Goal: Task Accomplishment & Management: Use online tool/utility

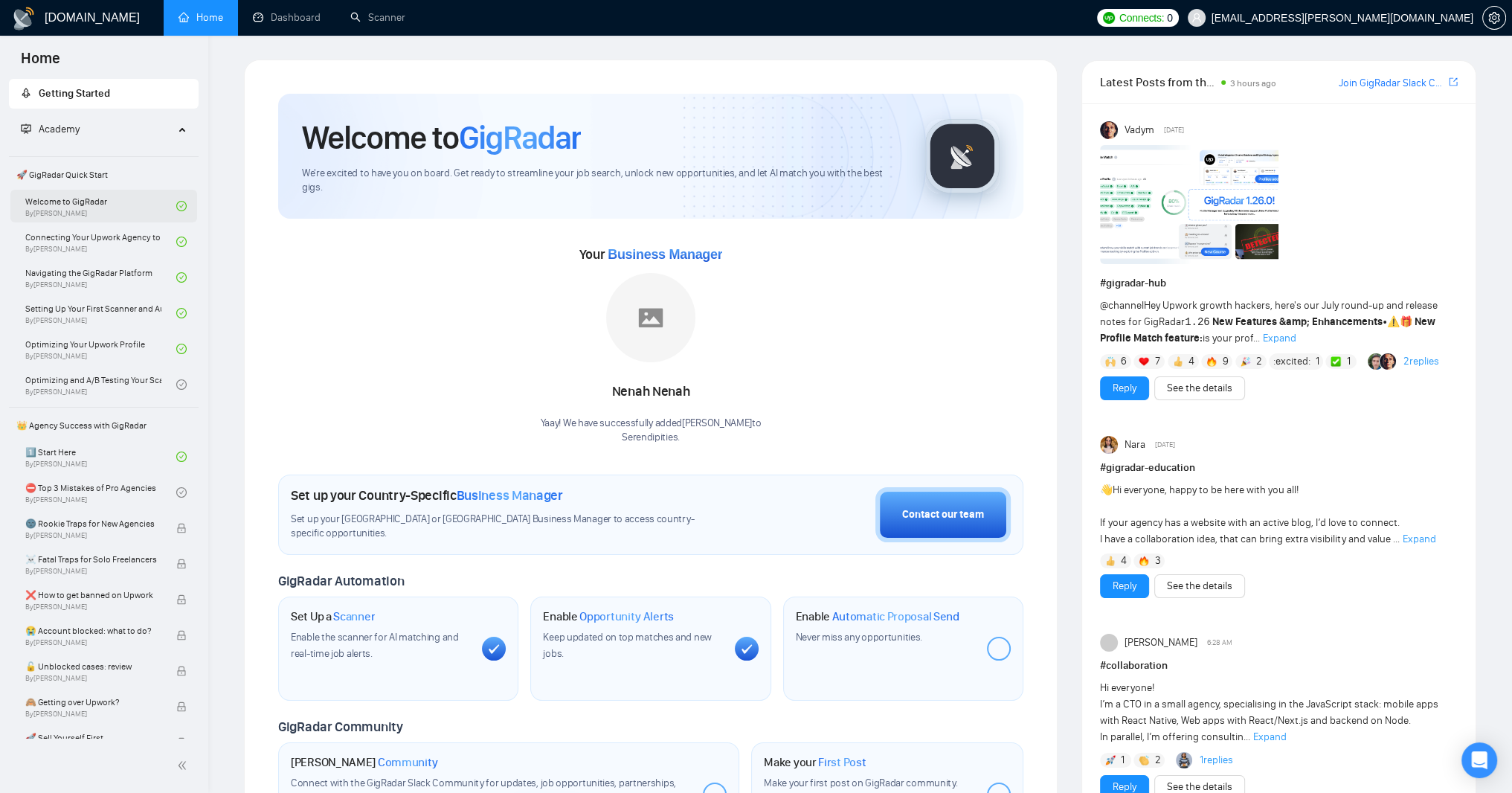
click at [146, 205] on link "Welcome to GigRadar By [PERSON_NAME]" at bounding box center [100, 206] width 151 height 33
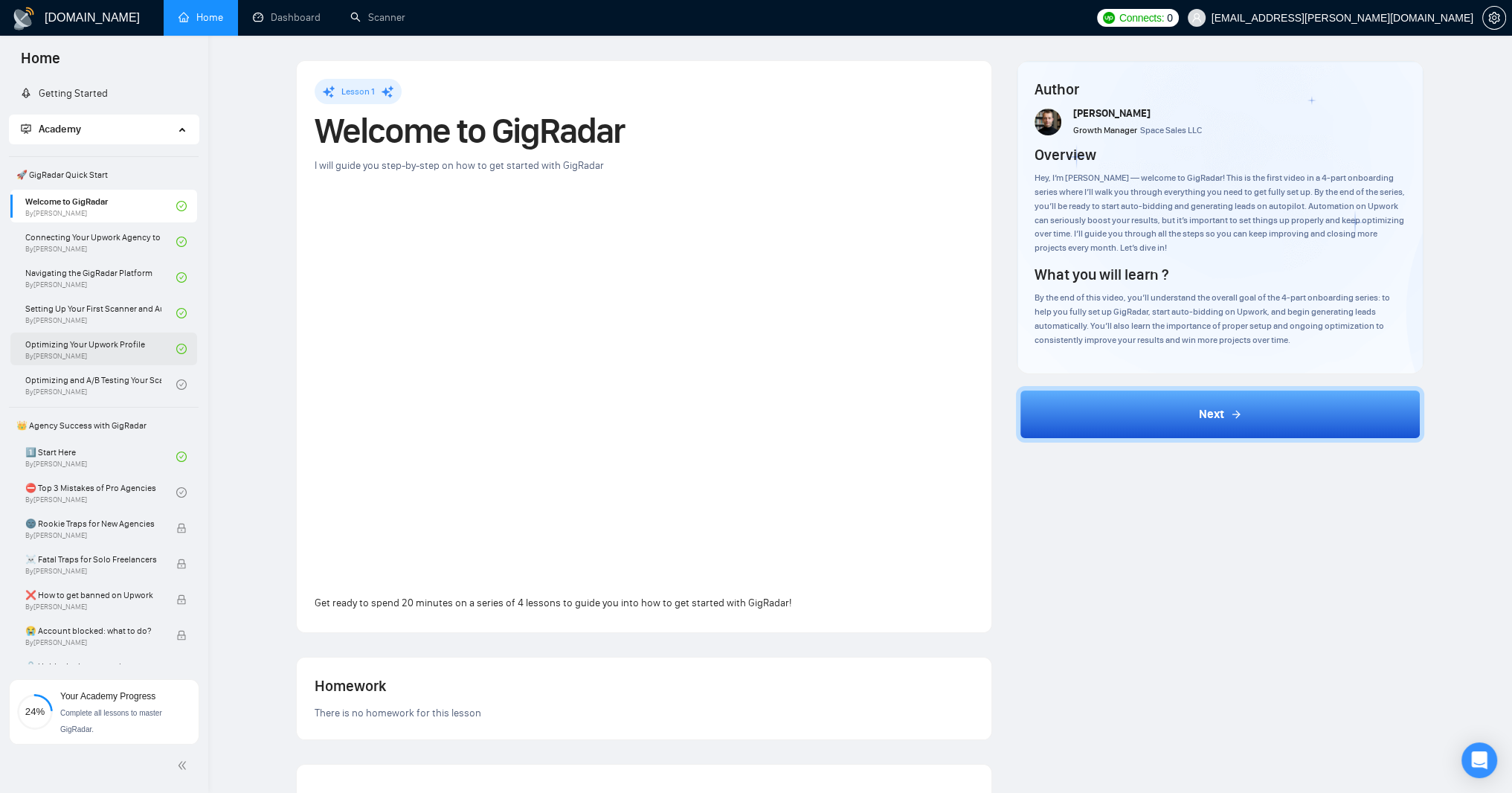
click at [115, 348] on link "Optimizing Your Upwork Profile By [PERSON_NAME]" at bounding box center [100, 349] width 151 height 33
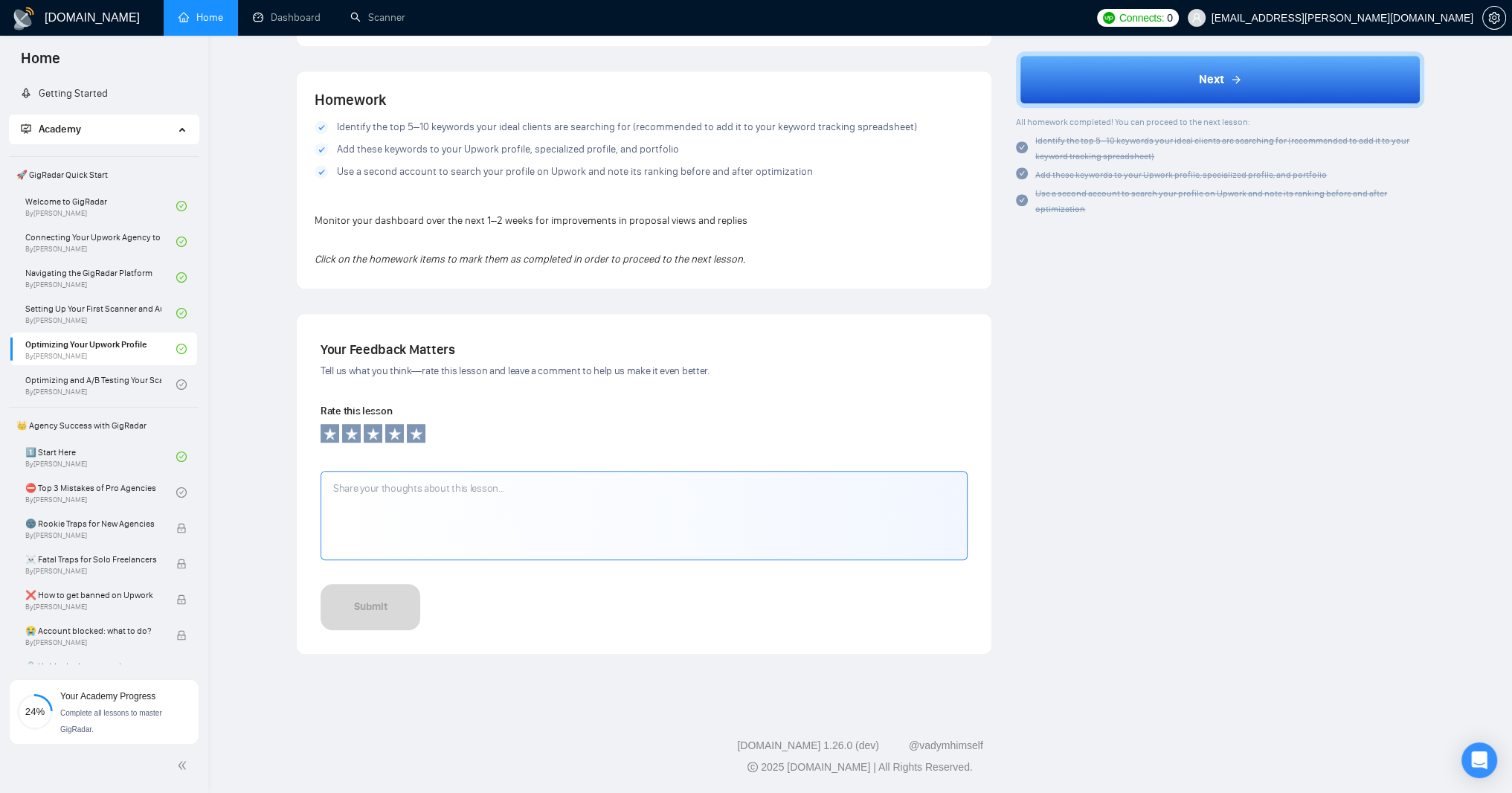
scroll to position [1339, 0]
click at [96, 313] on link "Setting Up Your First Scanner and Auto-Bidder By [PERSON_NAME]" at bounding box center [100, 313] width 151 height 33
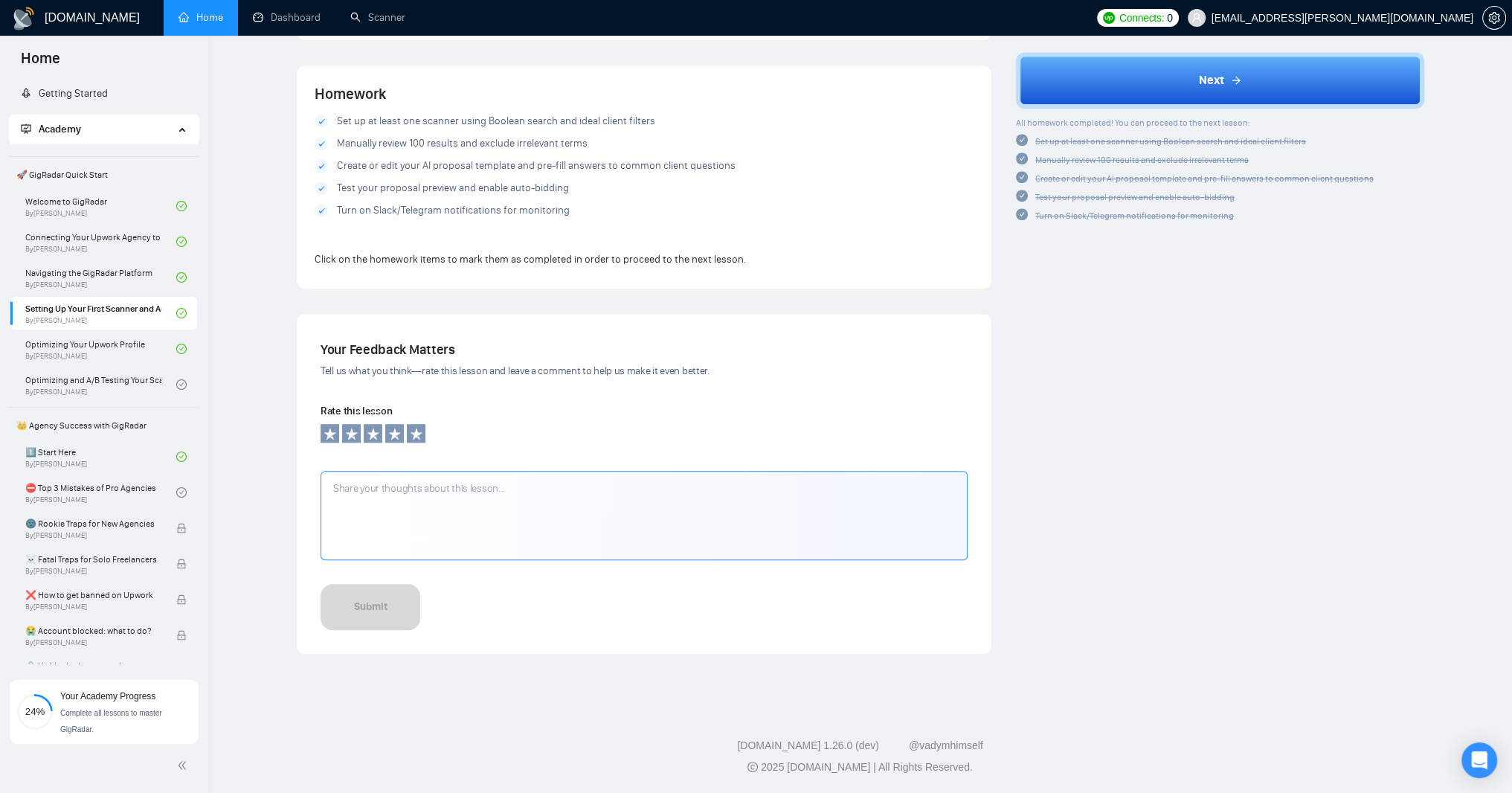
scroll to position [1517, 0]
drag, startPoint x: 347, startPoint y: 413, endPoint x: 902, endPoint y: 412, distance: 555.0
click at [902, 174] on label "Create or edit your AI proposal template and pre-fill answers to common client …" at bounding box center [643, 165] width 659 height 16
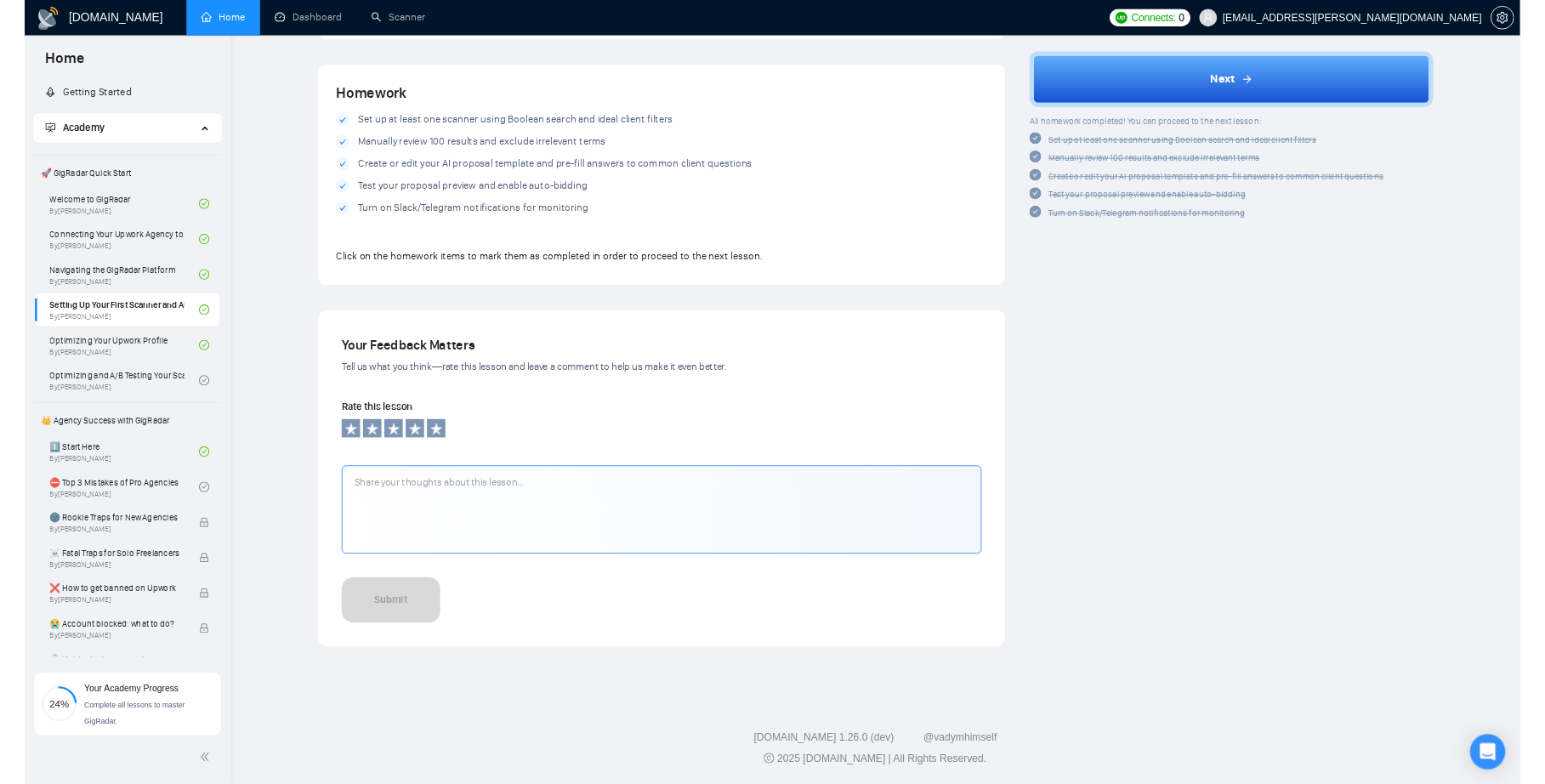
scroll to position [1836, 0]
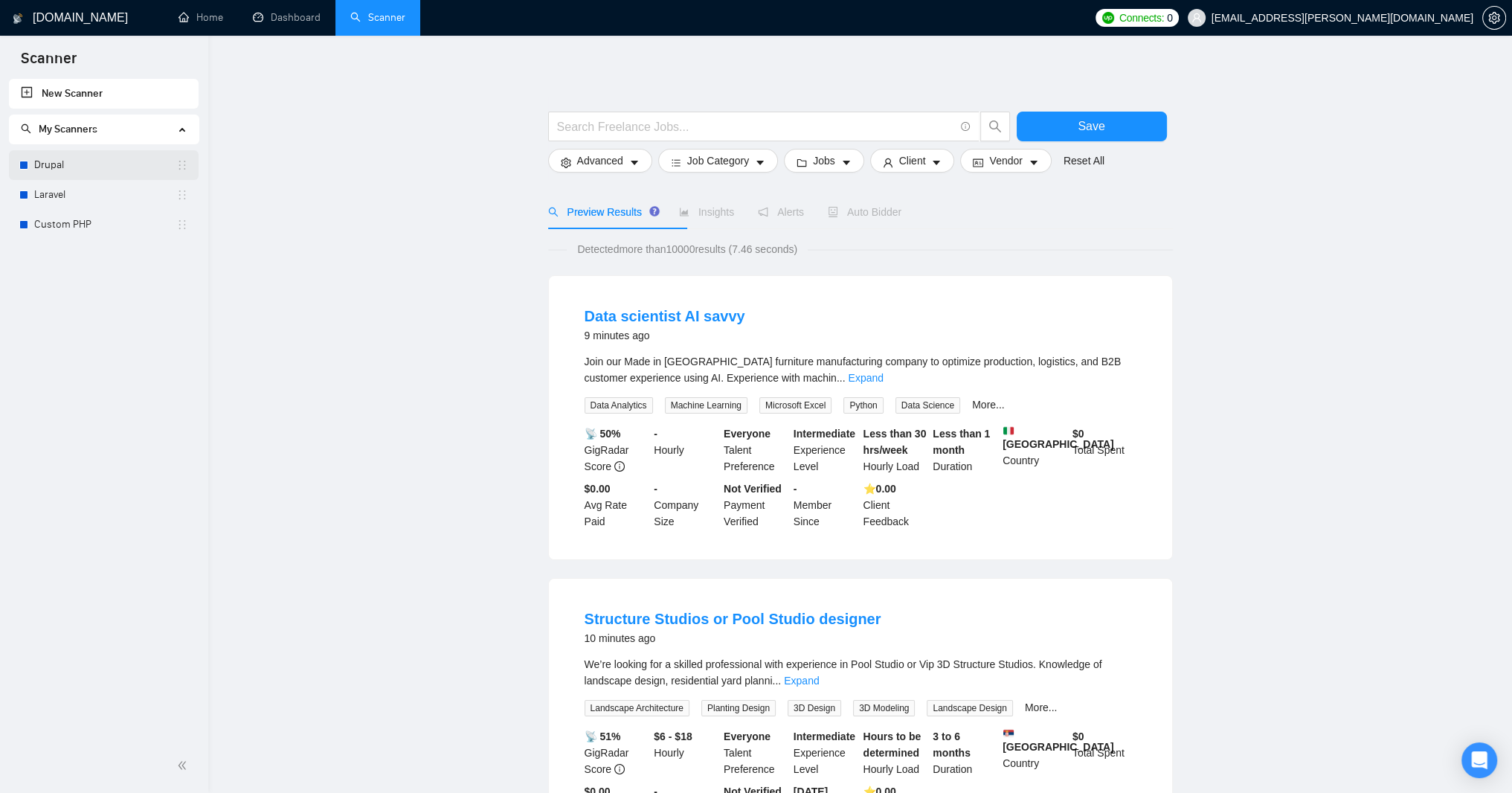
click at [46, 168] on link "Drupal" at bounding box center [105, 165] width 142 height 30
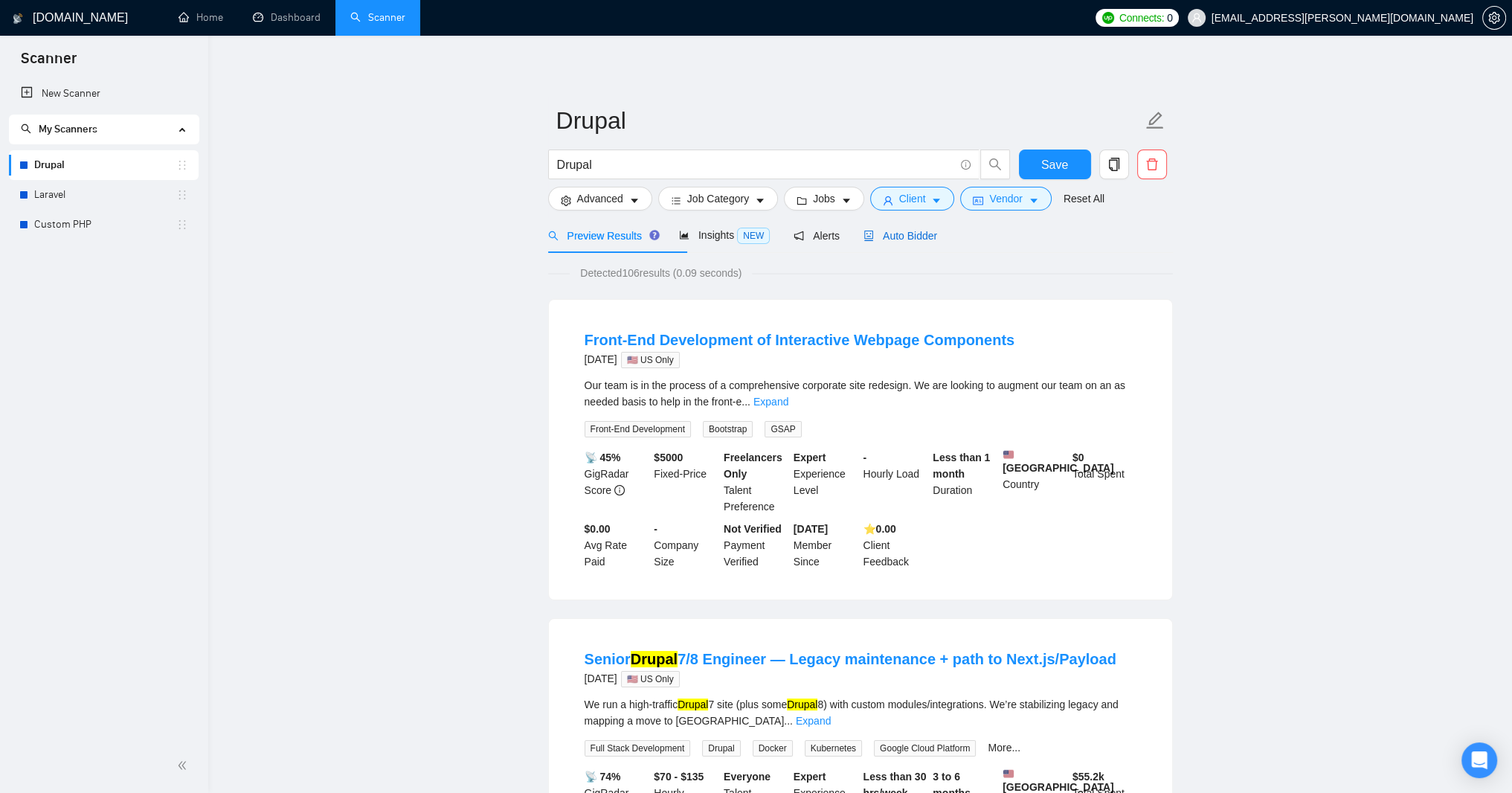
click at [938, 242] on span "Auto Bidder" at bounding box center [901, 236] width 74 height 12
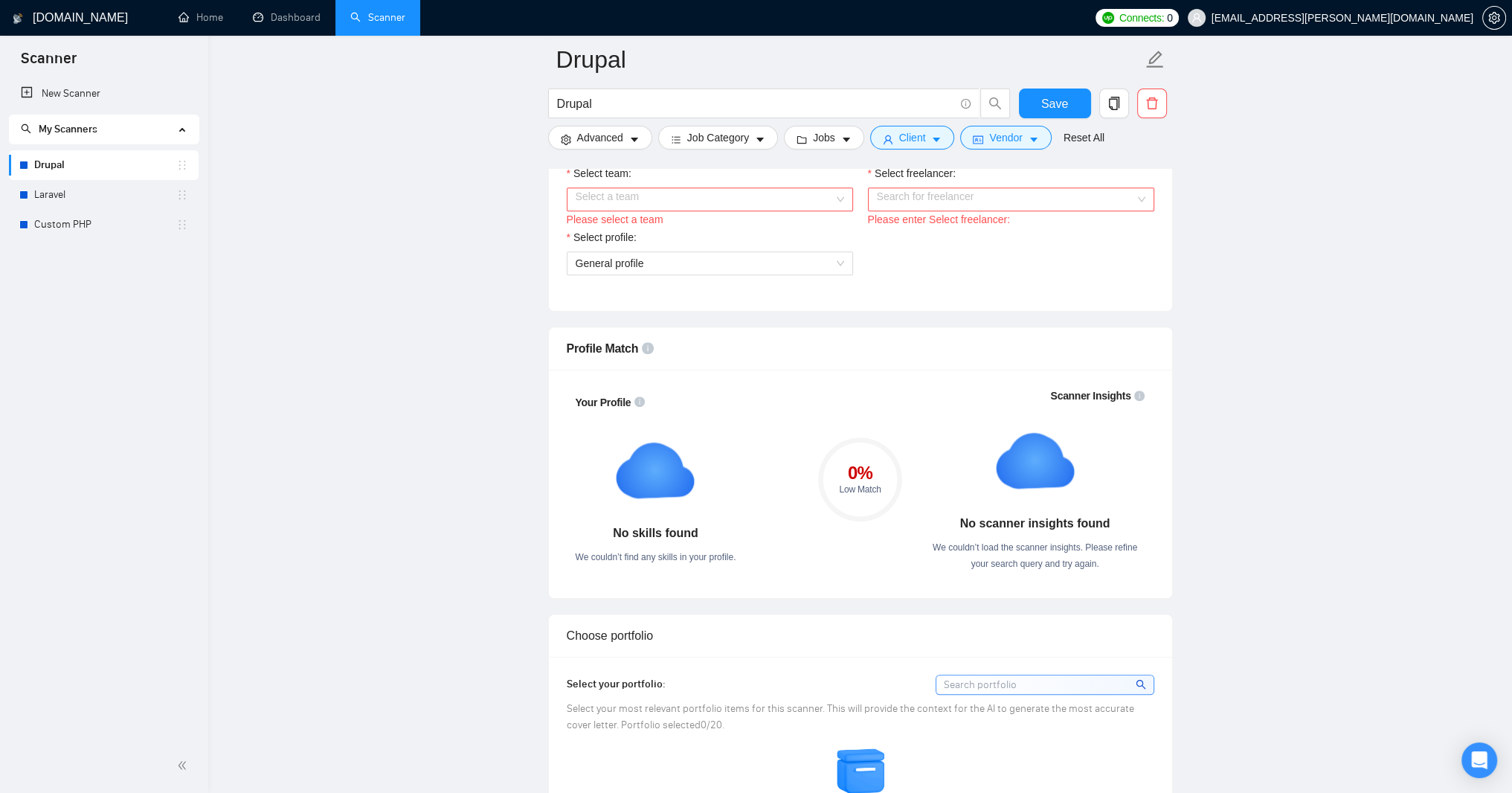
scroll to position [803, 0]
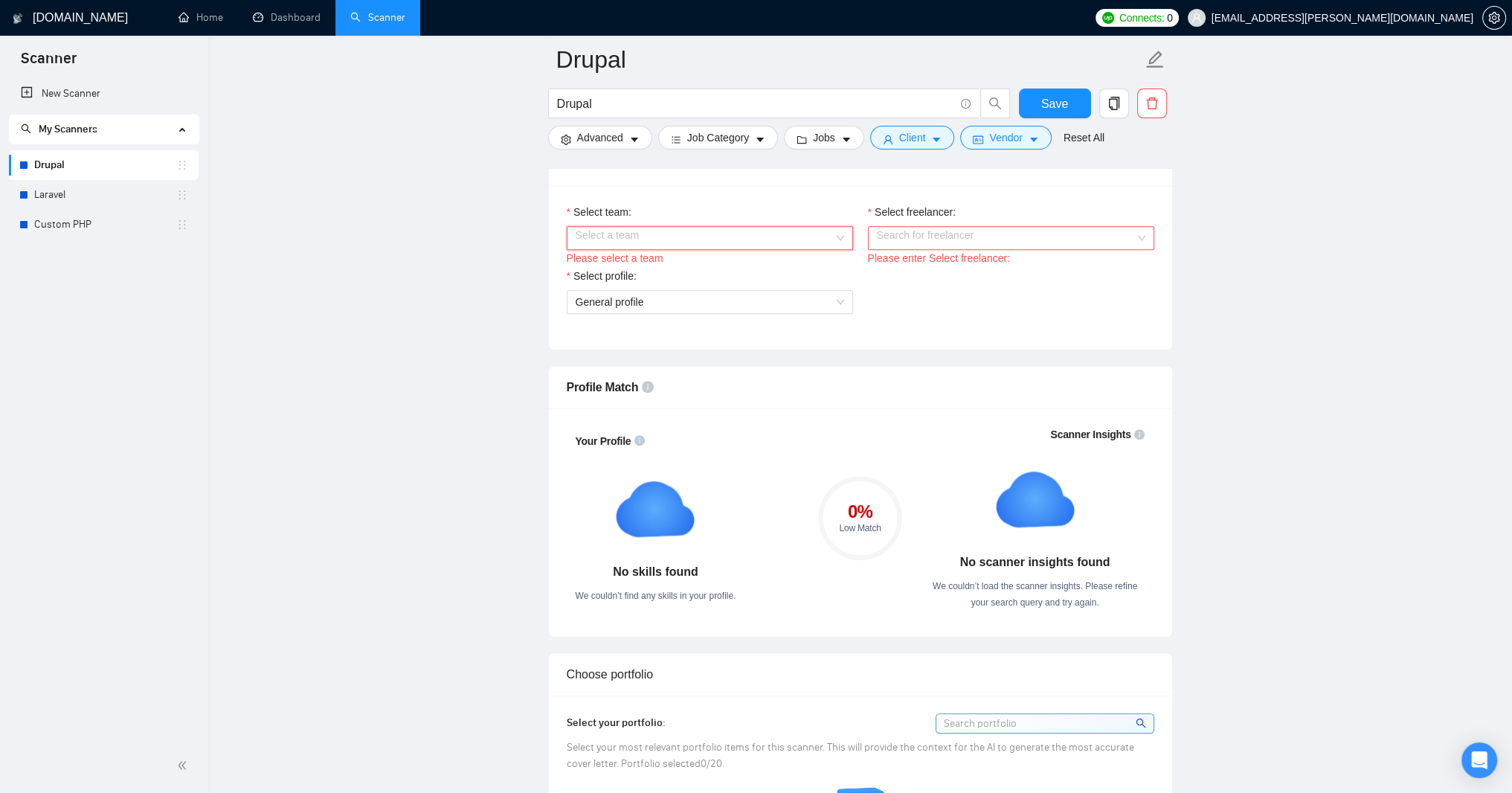
click at [842, 250] on div "Select a team" at bounding box center [710, 239] width 287 height 24
click at [824, 412] on div "Serendipities" at bounding box center [710, 414] width 269 height 16
click at [1148, 250] on div "Search for freelancer" at bounding box center [1011, 239] width 287 height 24
click at [1119, 412] on div "Jee Elmore" at bounding box center [1011, 414] width 269 height 16
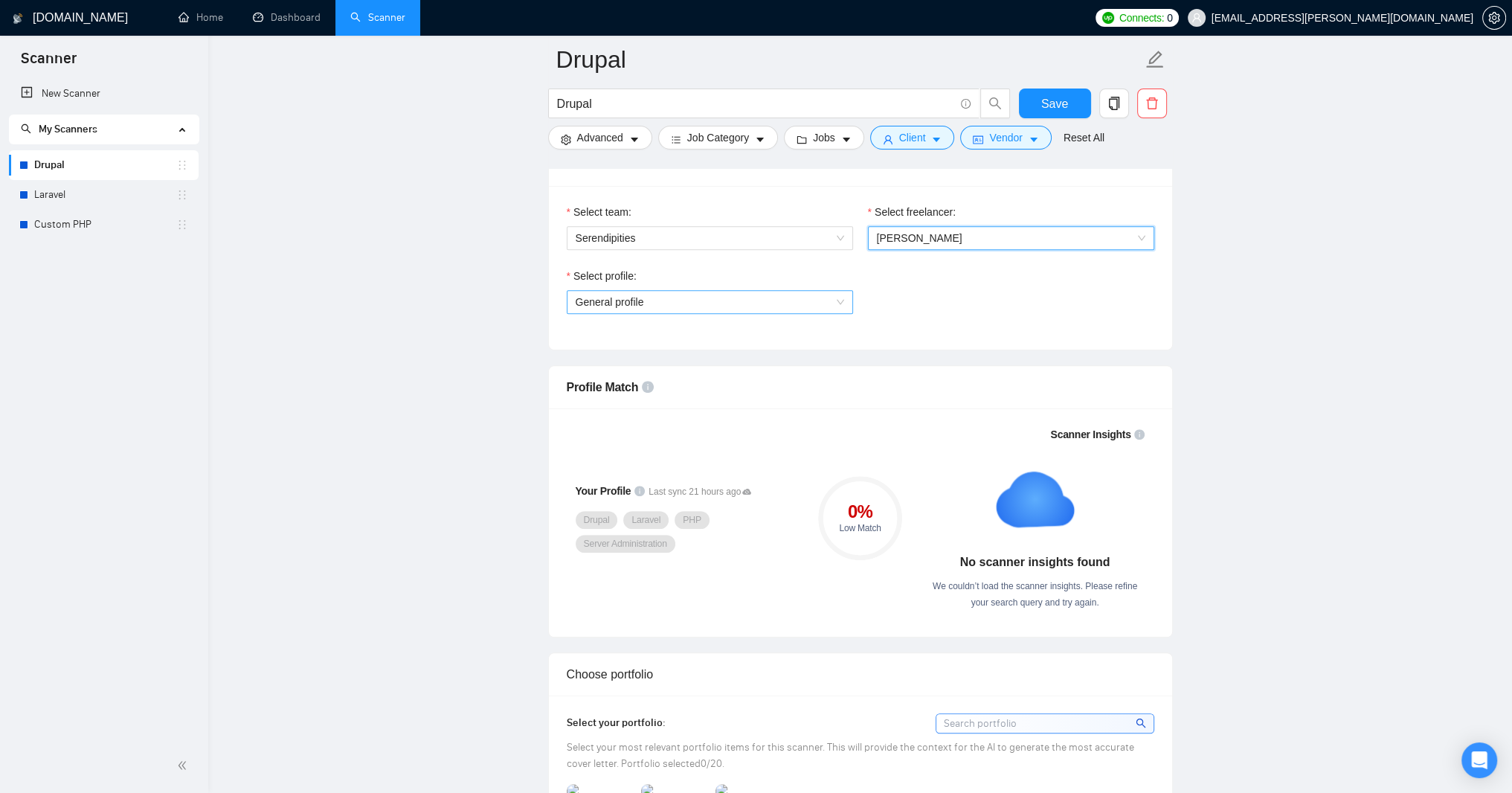
click at [839, 313] on span "General profile" at bounding box center [710, 302] width 269 height 22
click at [938, 331] on div "Select profile: General profile" at bounding box center [861, 300] width 603 height 64
click at [1067, 102] on span "Save" at bounding box center [1054, 104] width 27 height 19
click at [640, 145] on icon "caret-down" at bounding box center [635, 139] width 10 height 10
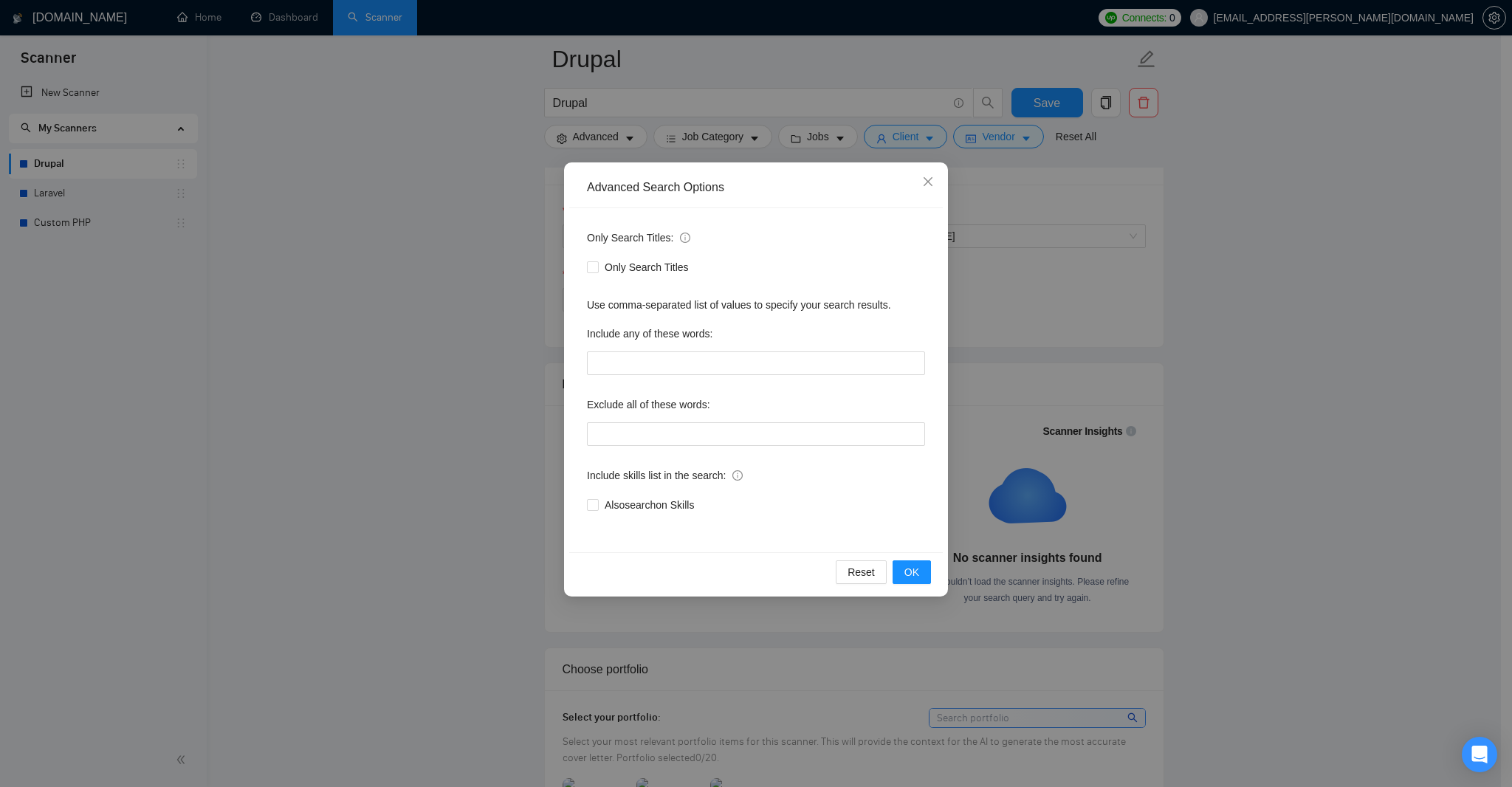
click at [1262, 366] on div "Advanced Search Options Only Search Titles: Only Search Titles Use comma-separa…" at bounding box center [756, 393] width 1512 height 787
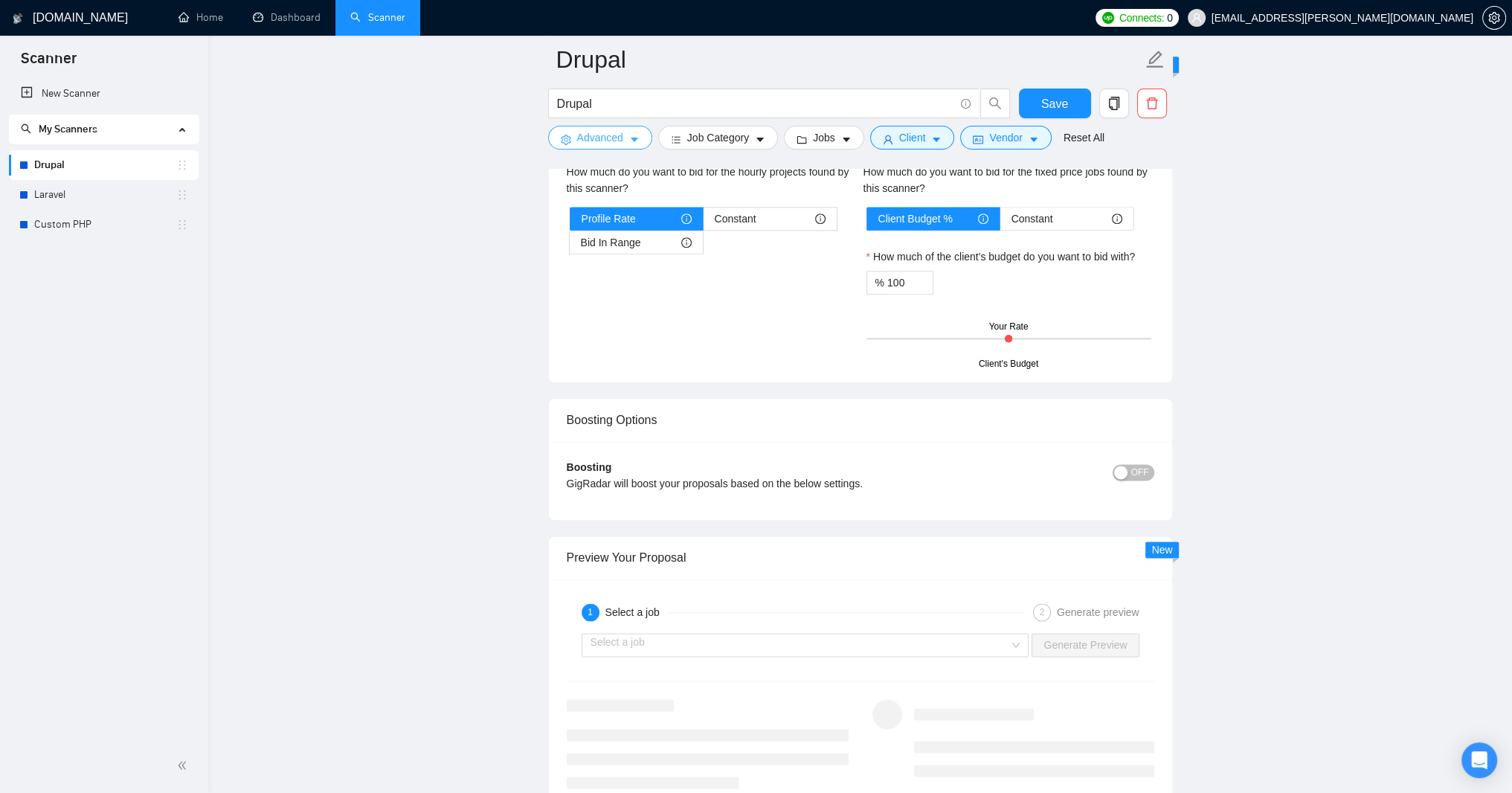
scroll to position [2410, 0]
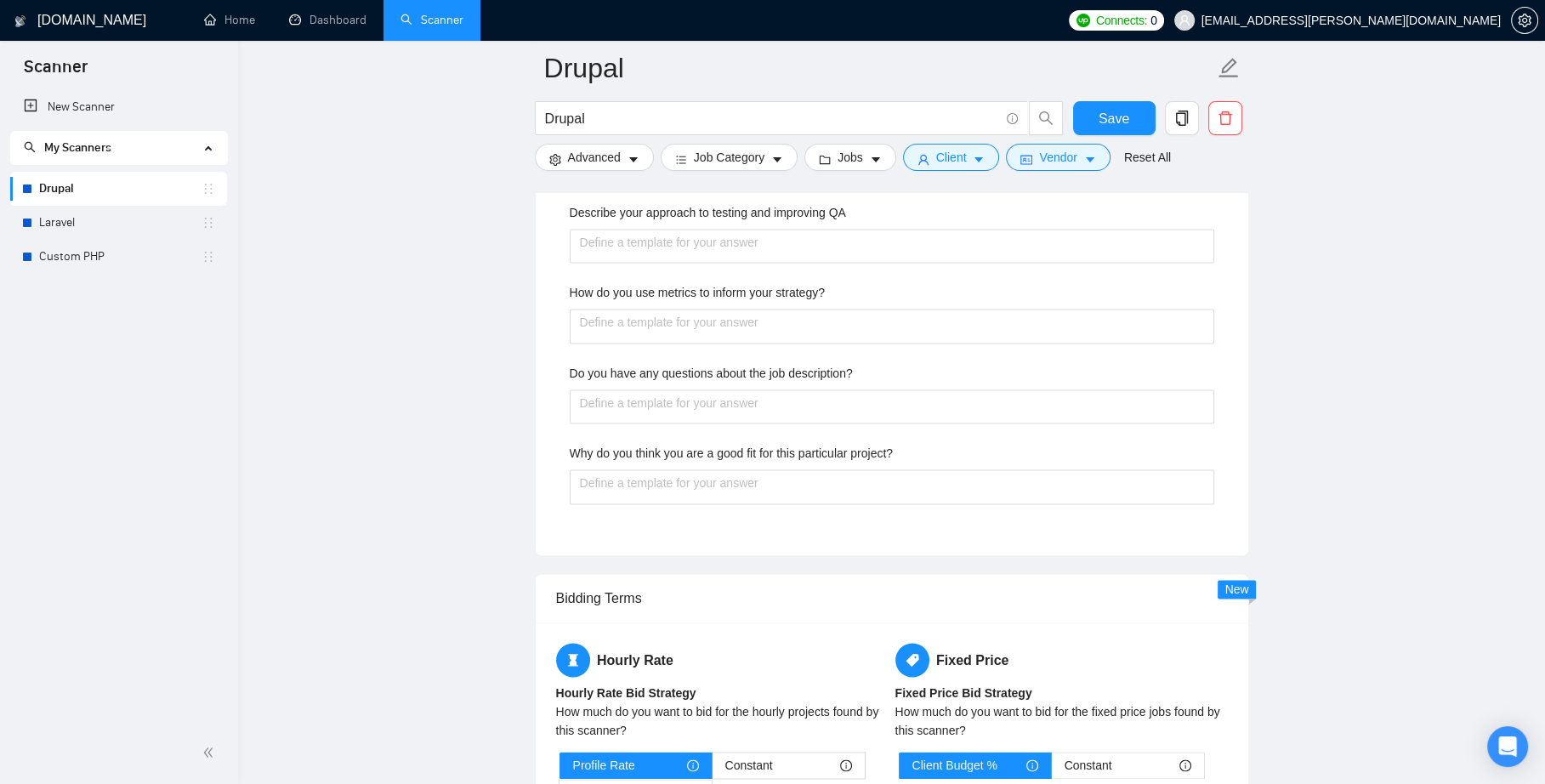
scroll to position [2957, 0]
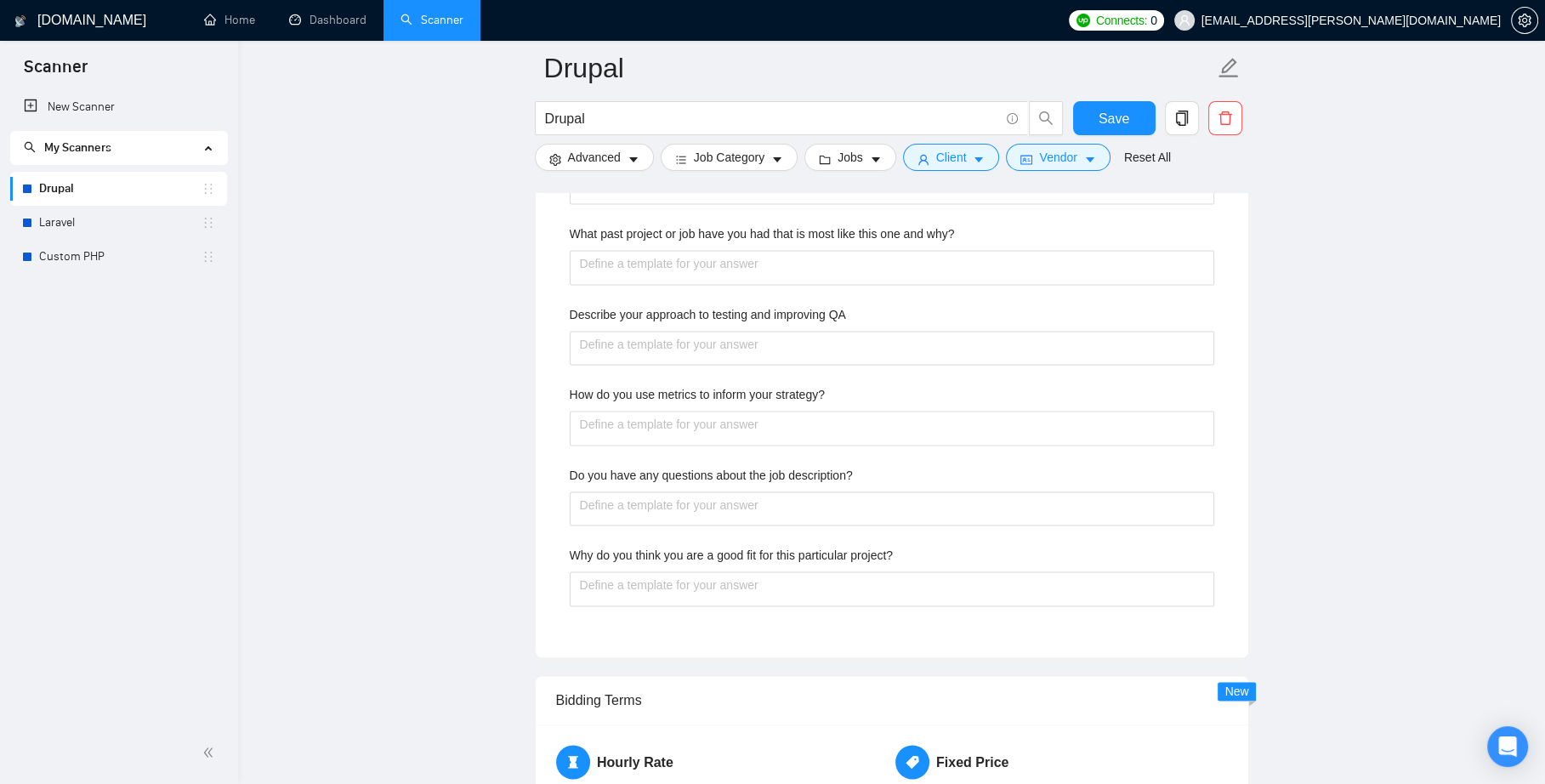
type projects "F"
type projects "Fo"
type projects "For"
type projects "Form"
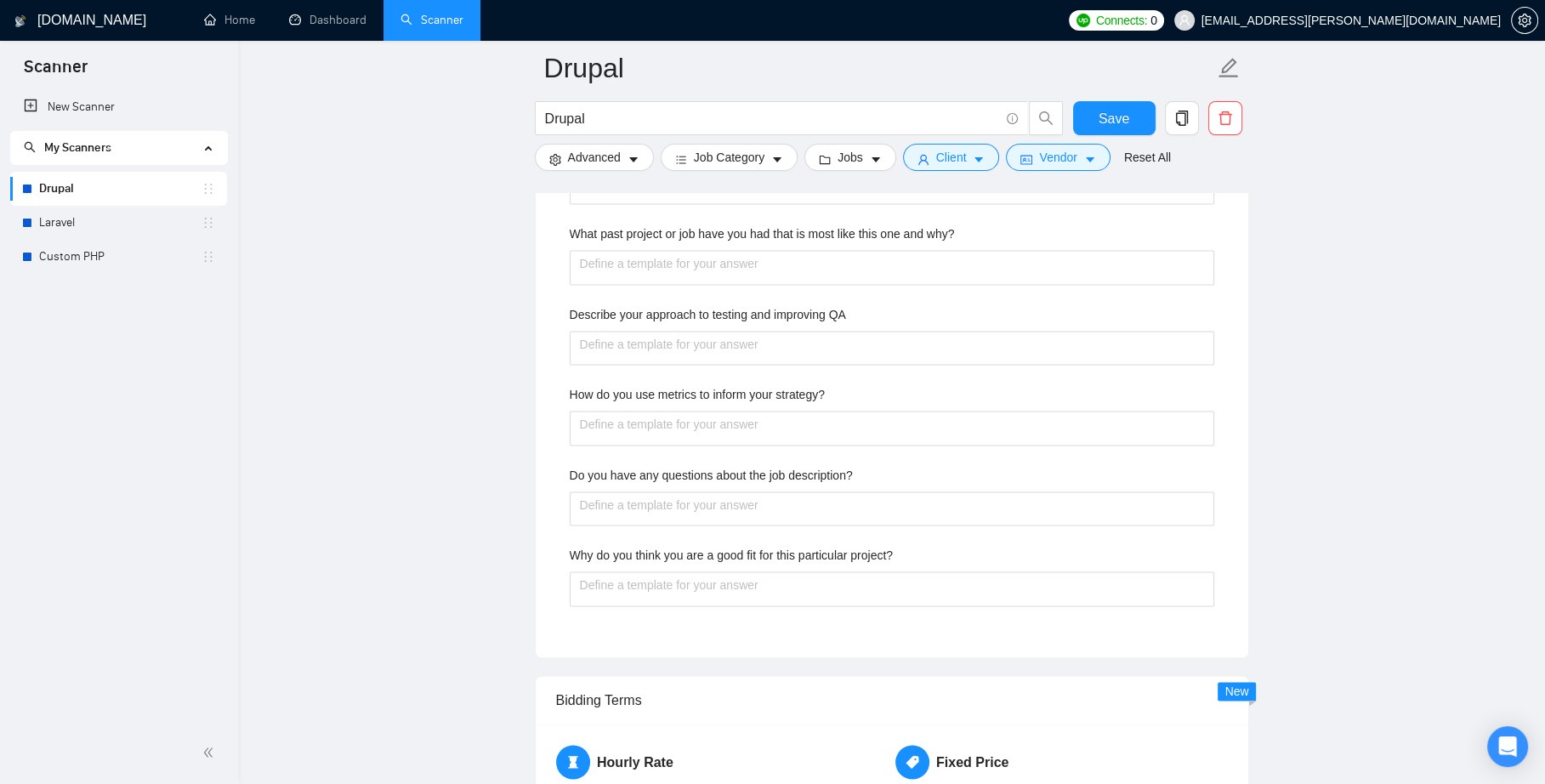
type projects "Forma"
type projects "Format"
type projects "Format d"
type projects "Format da"
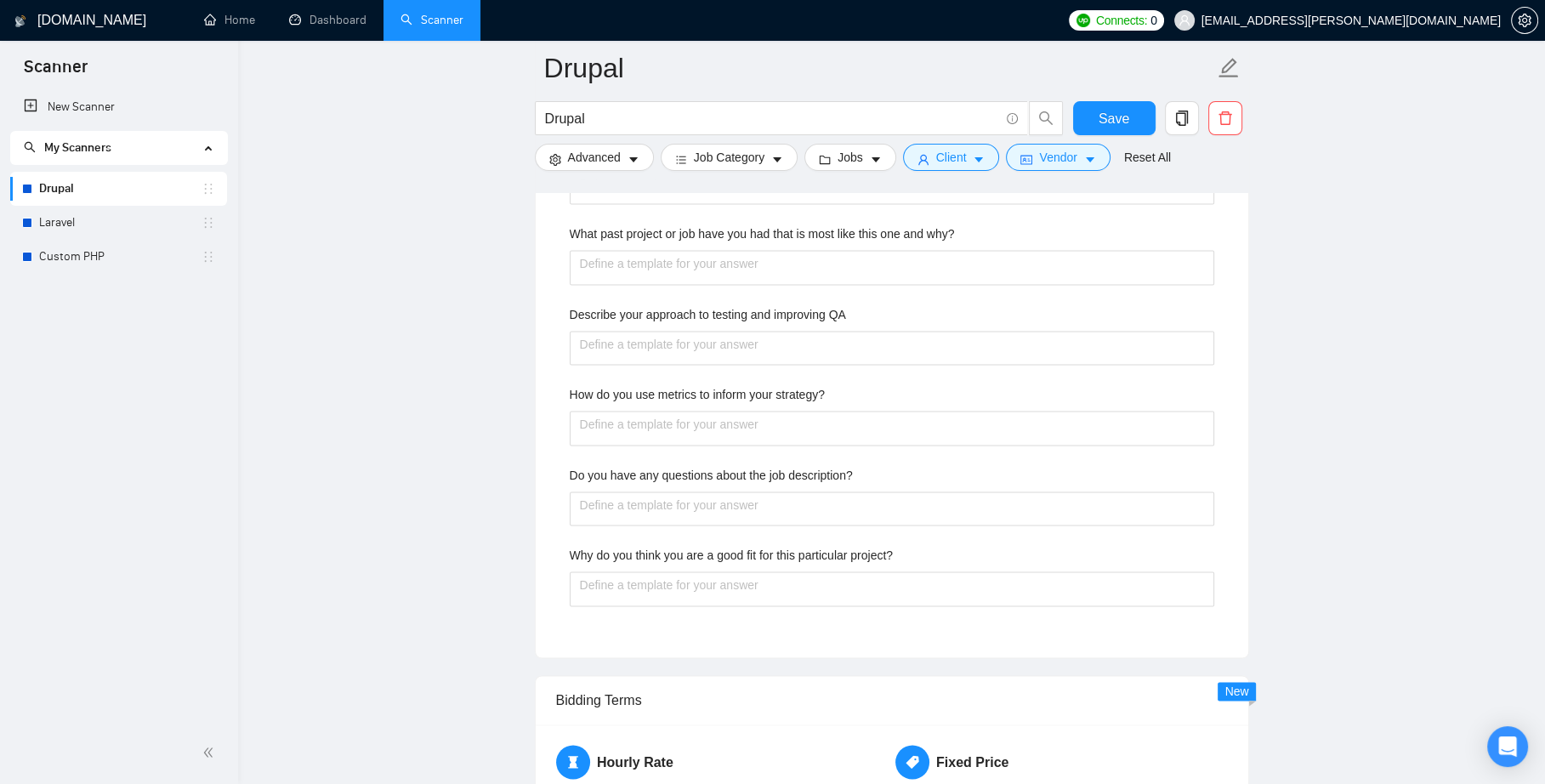
type projects "Format dat"
type projects "Format data"
type projects "Format data f"
type projects "Format data fr"
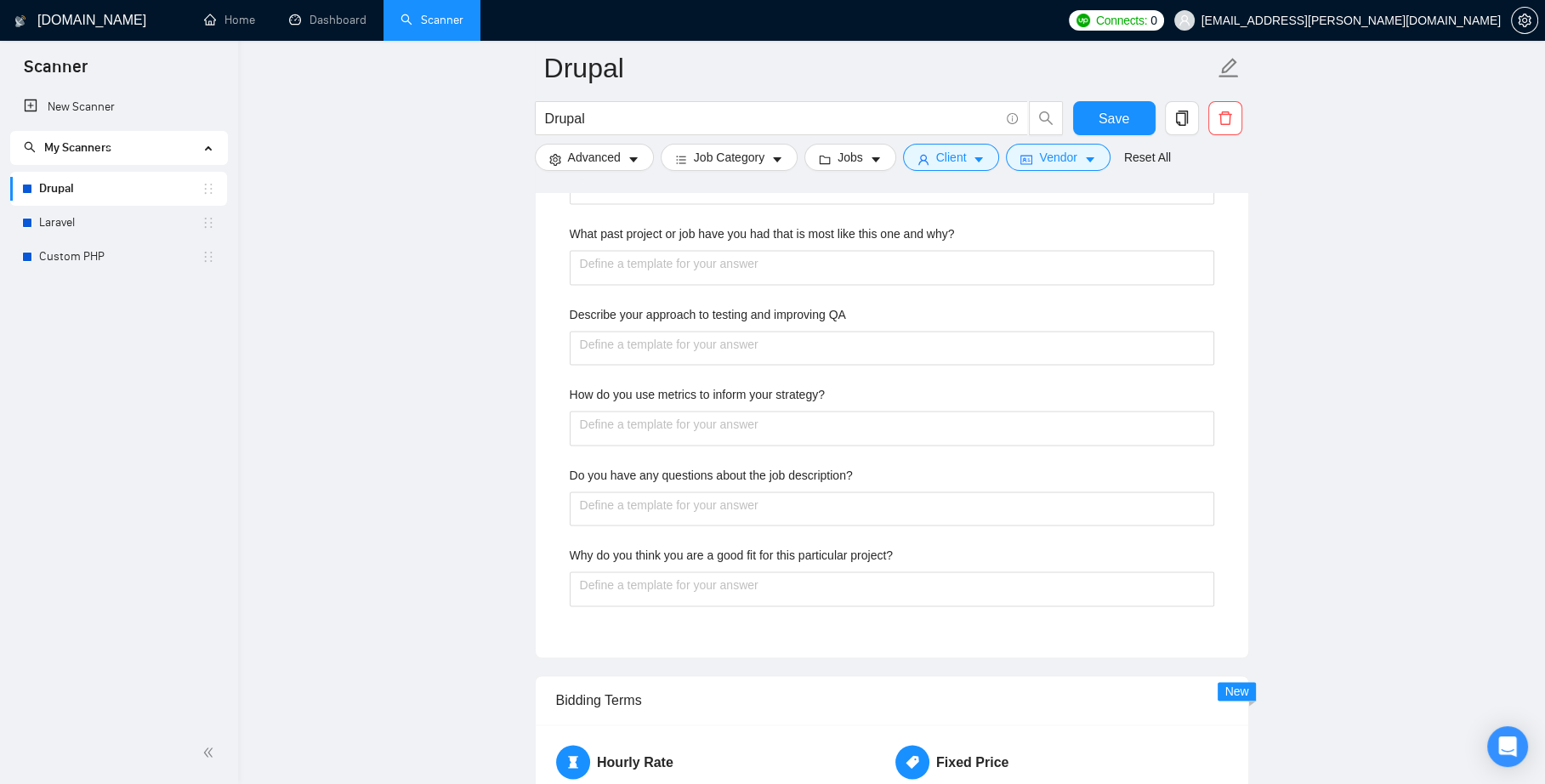
type projects "Format data fro"
type projects "Format data from"
type projects "Format data from s"
type projects "Format data from so"
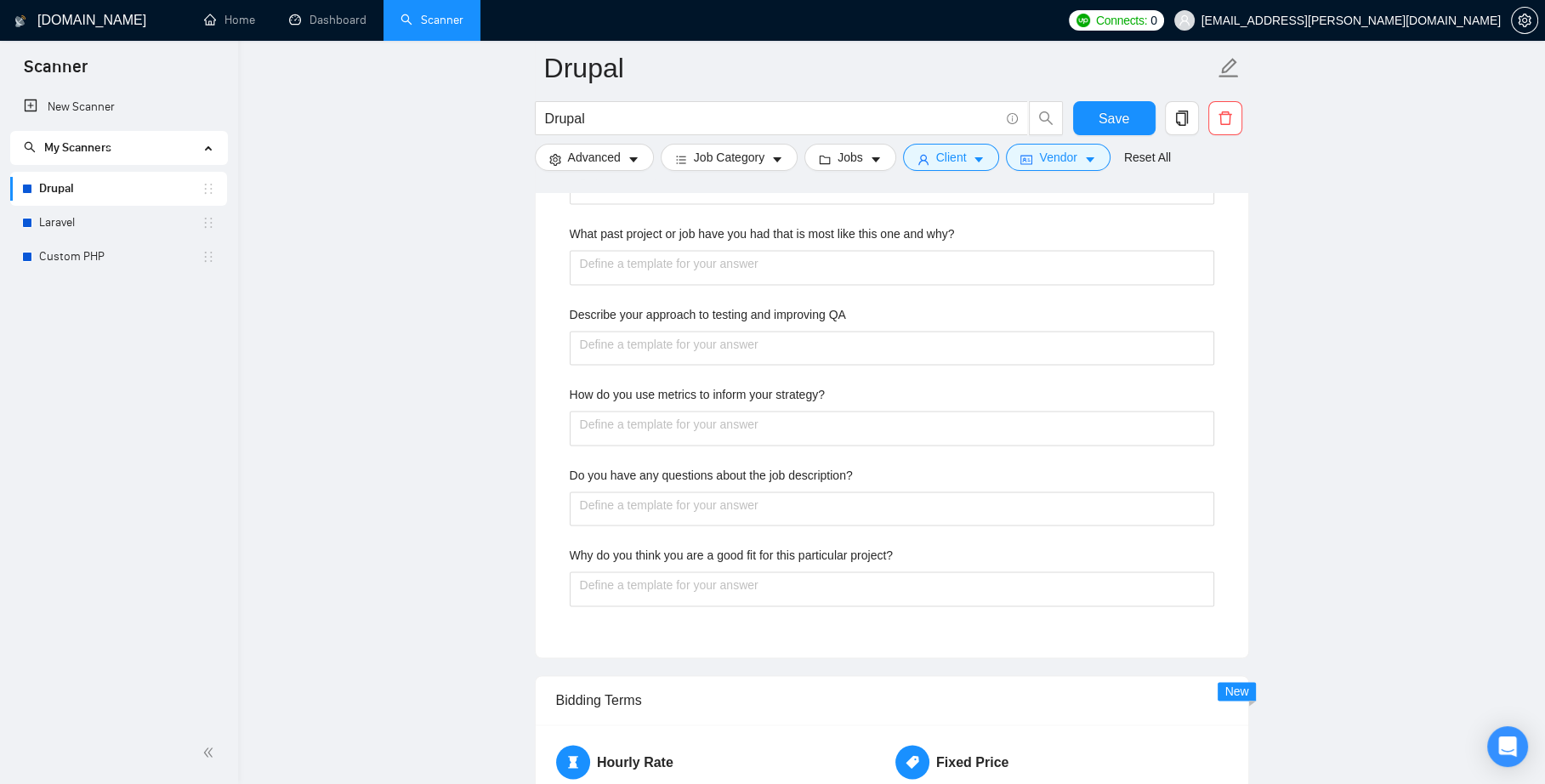
type projects "Format data from sou"
type projects "Format data from souc"
type projects "Format data from souce"
type projects "Format data from souc"
type projects "Format data from soucr"
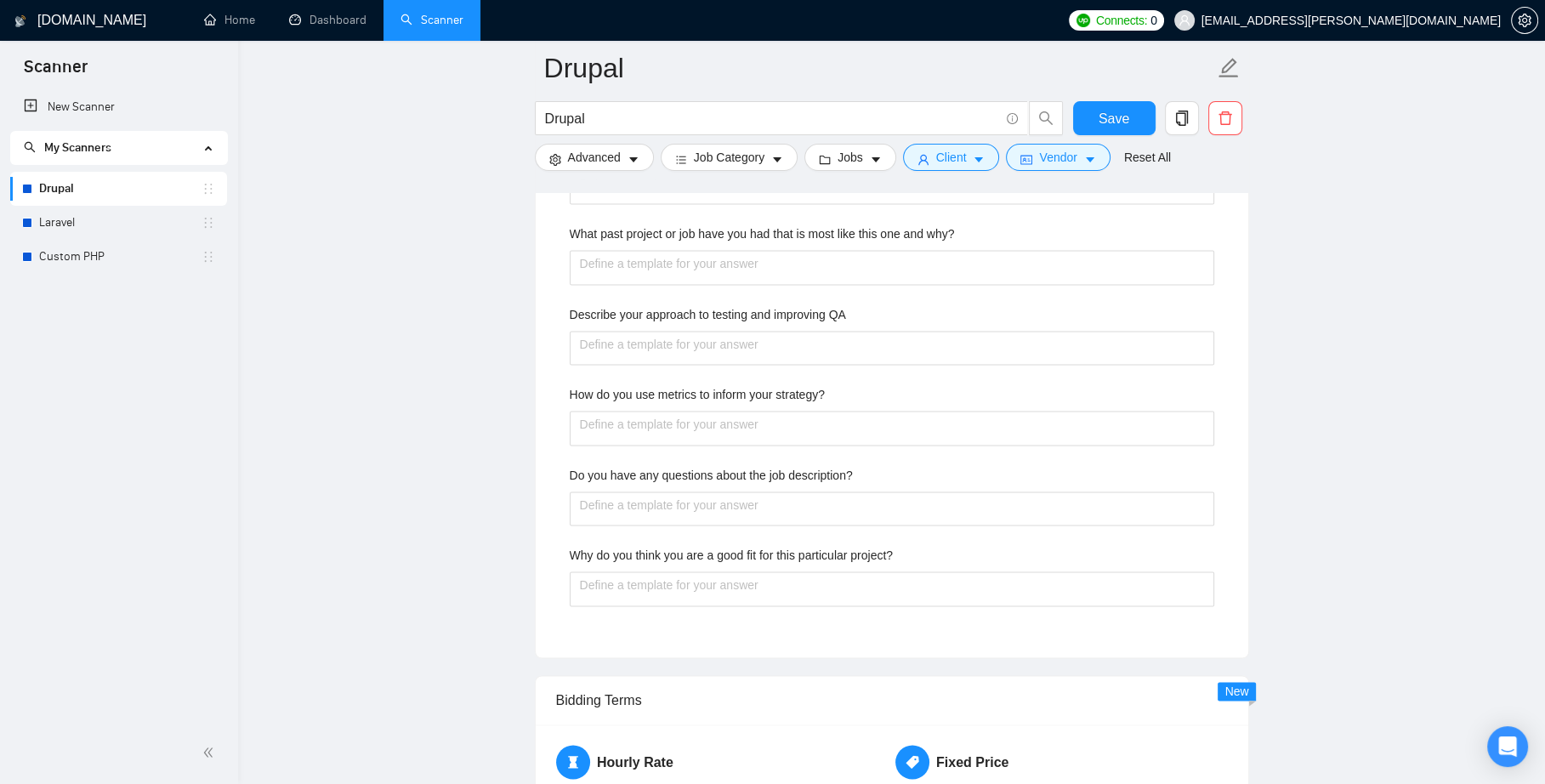
type projects "Format data from soucre"
type projects "Format data from soucres"
type projects "Format data from soucre"
type projects "Format data from soucr"
type projects "Format data from souc"
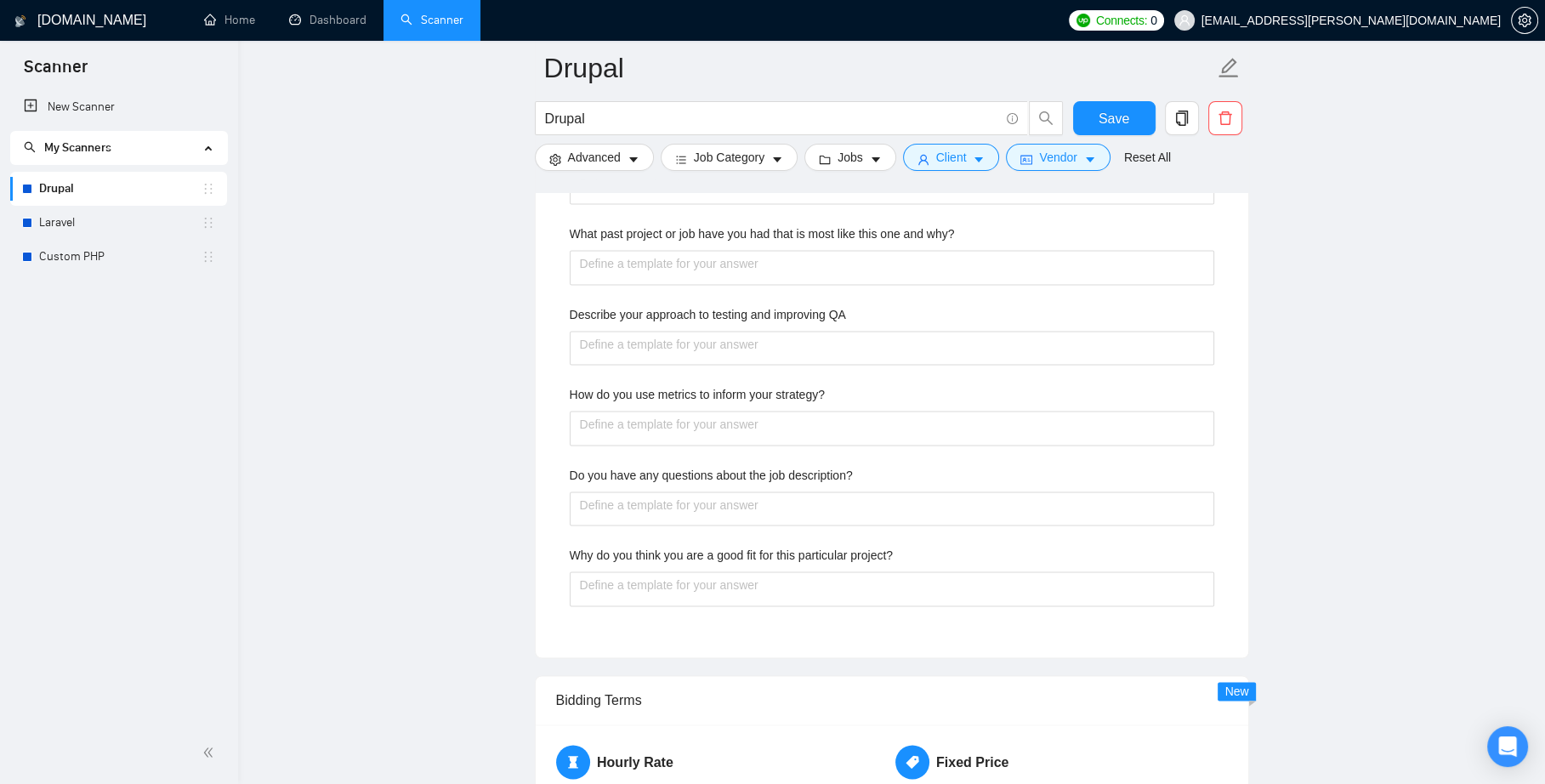
type projects "Format data from sou"
type projects "Format data from so"
type projects "Format data from s"
type projects "Format data from"
type projects "Format data from v"
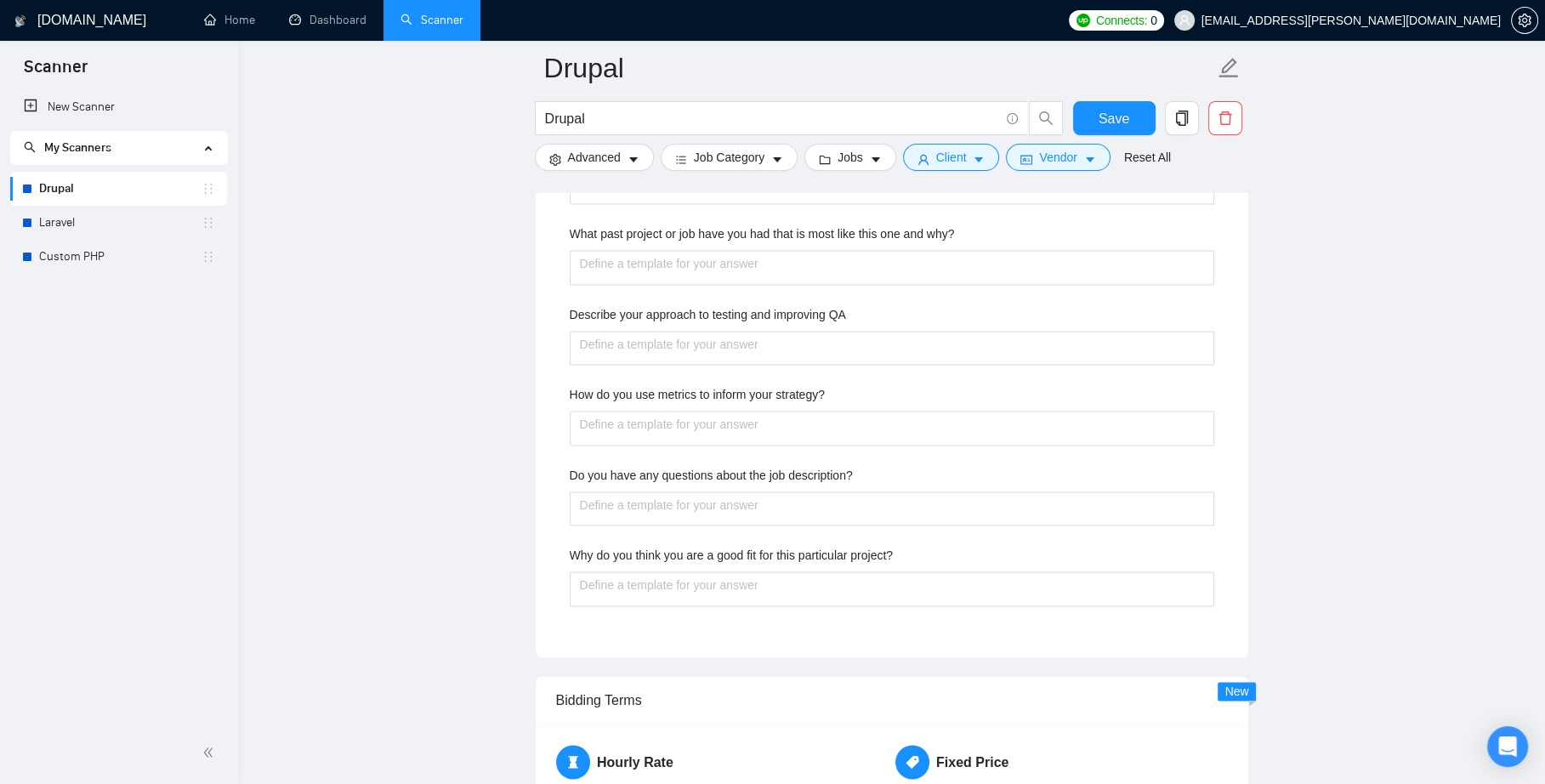
type projects "Format data from va"
type projects "Format data from var"
type projects "Format data from vari"
type projects "Format data from vario"
type projects "Format data from variou"
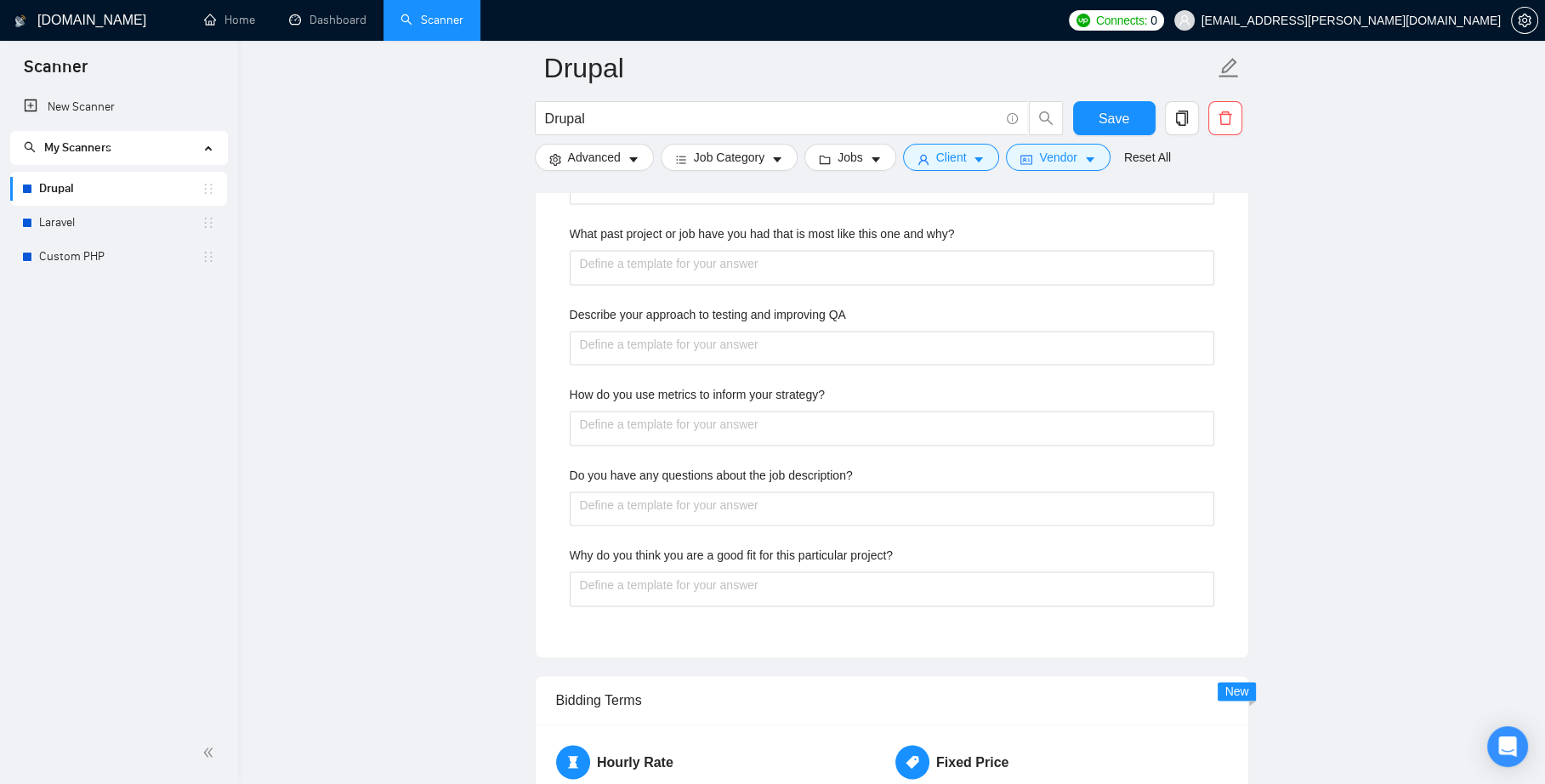
type projects "Format data from various"
type projects "Format data from various s"
type projects "Format data from various so"
type projects "Format data from various sou"
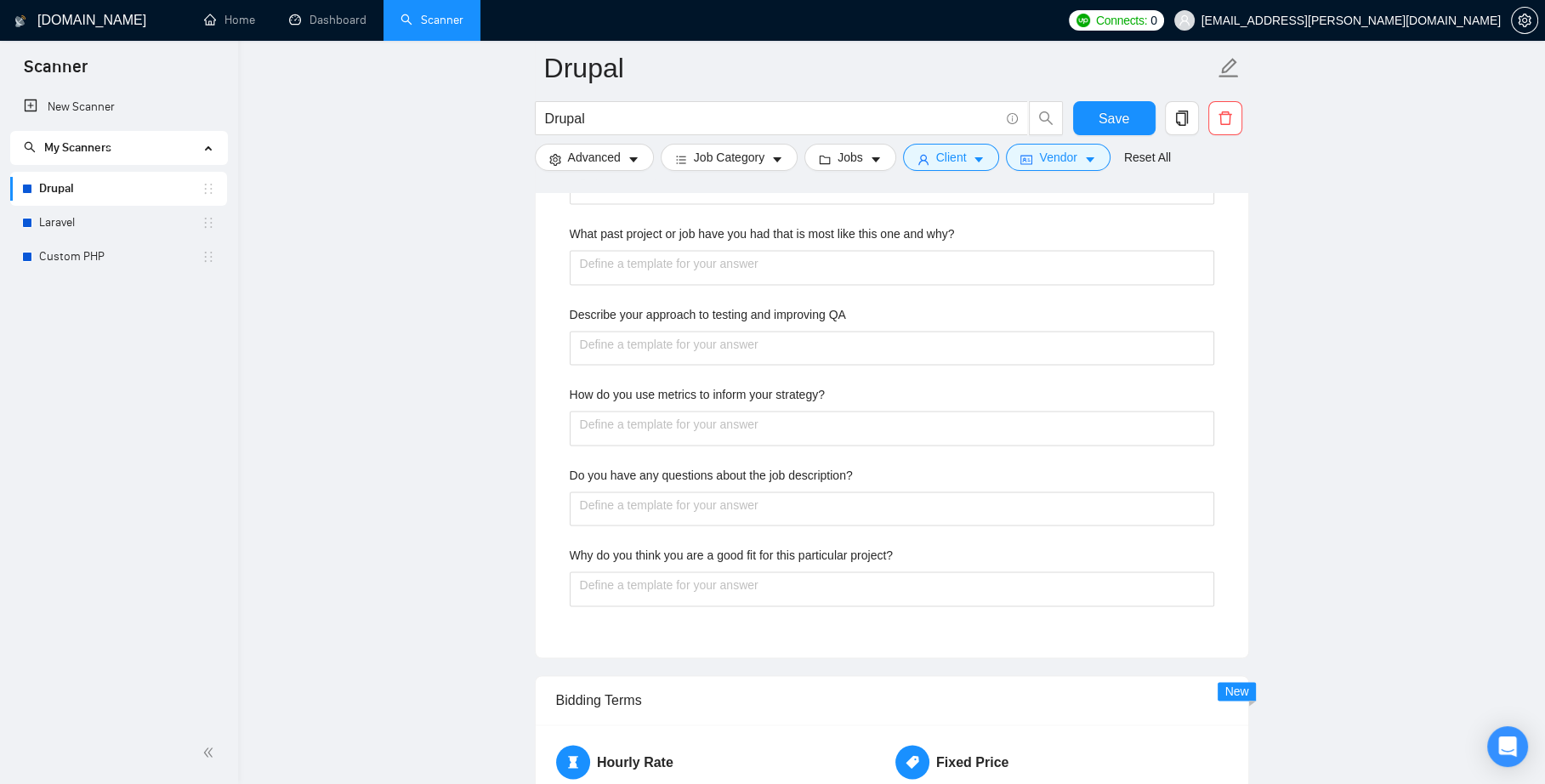
type projects "Format data from various sour"
type projects "Format data from various sourc"
type projects "Format data from various source"
type projects "Format data from various sources"
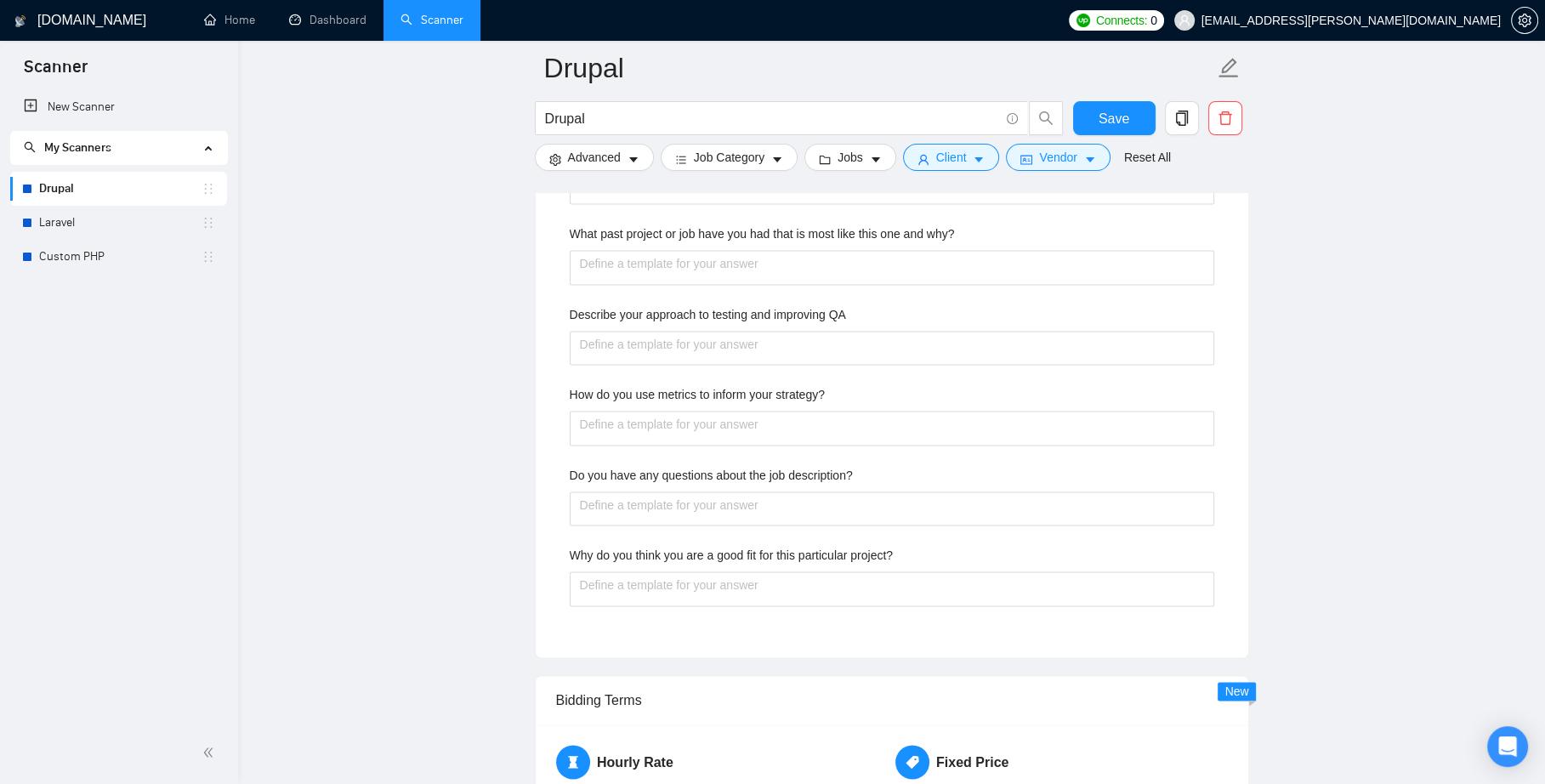
type projects "Format data from various sources t"
type projects "Format data from various sources"
type projects "Format data from various sources i"
type projects "Format data from various sources in"
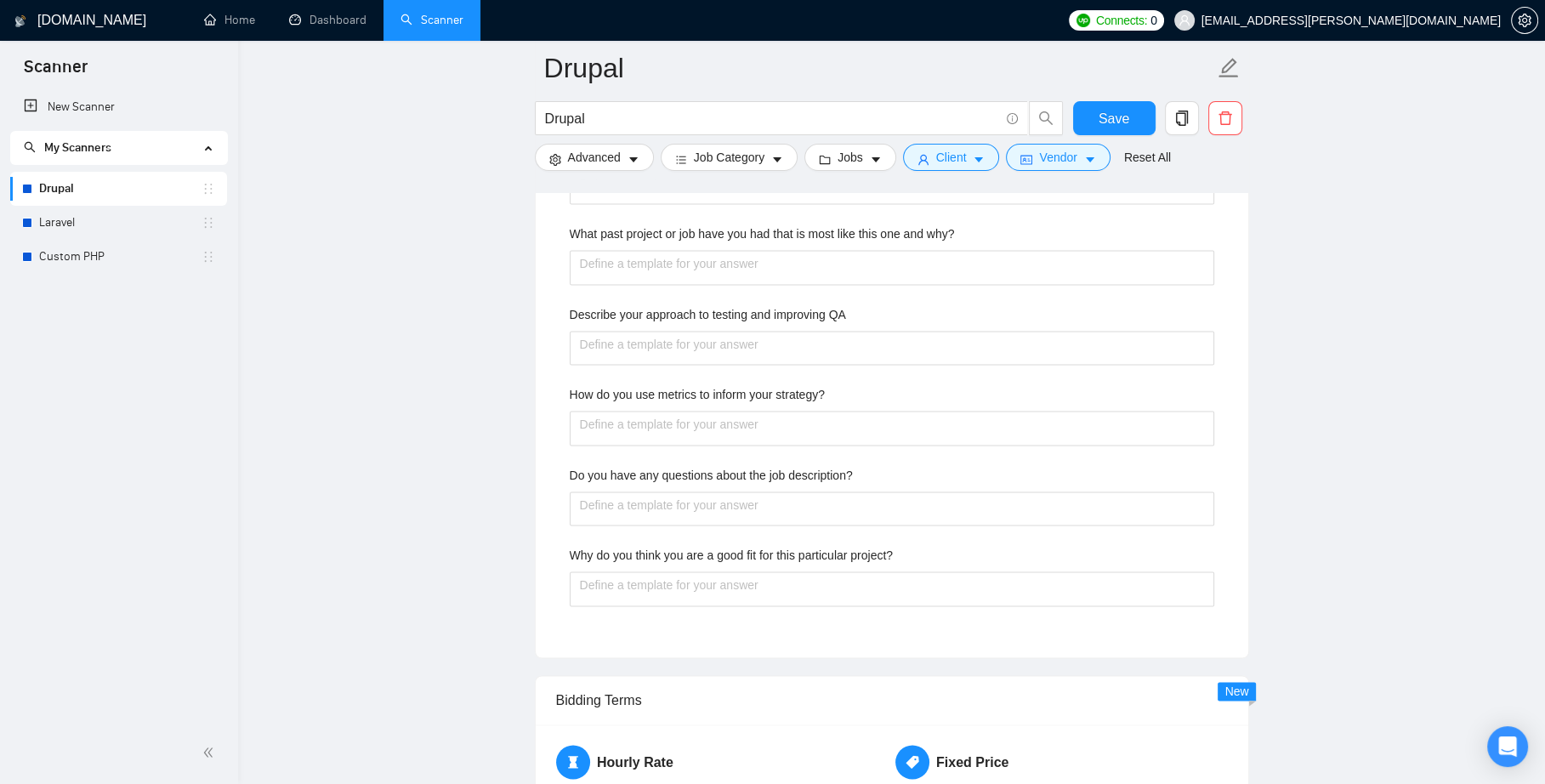
type projects "Format data from various sources in o"
type projects "Format data from various sources in or"
type projects "Format data from various sources in ord"
type projects "Format data from various sources in orde"
type projects "Format data from various sources in order"
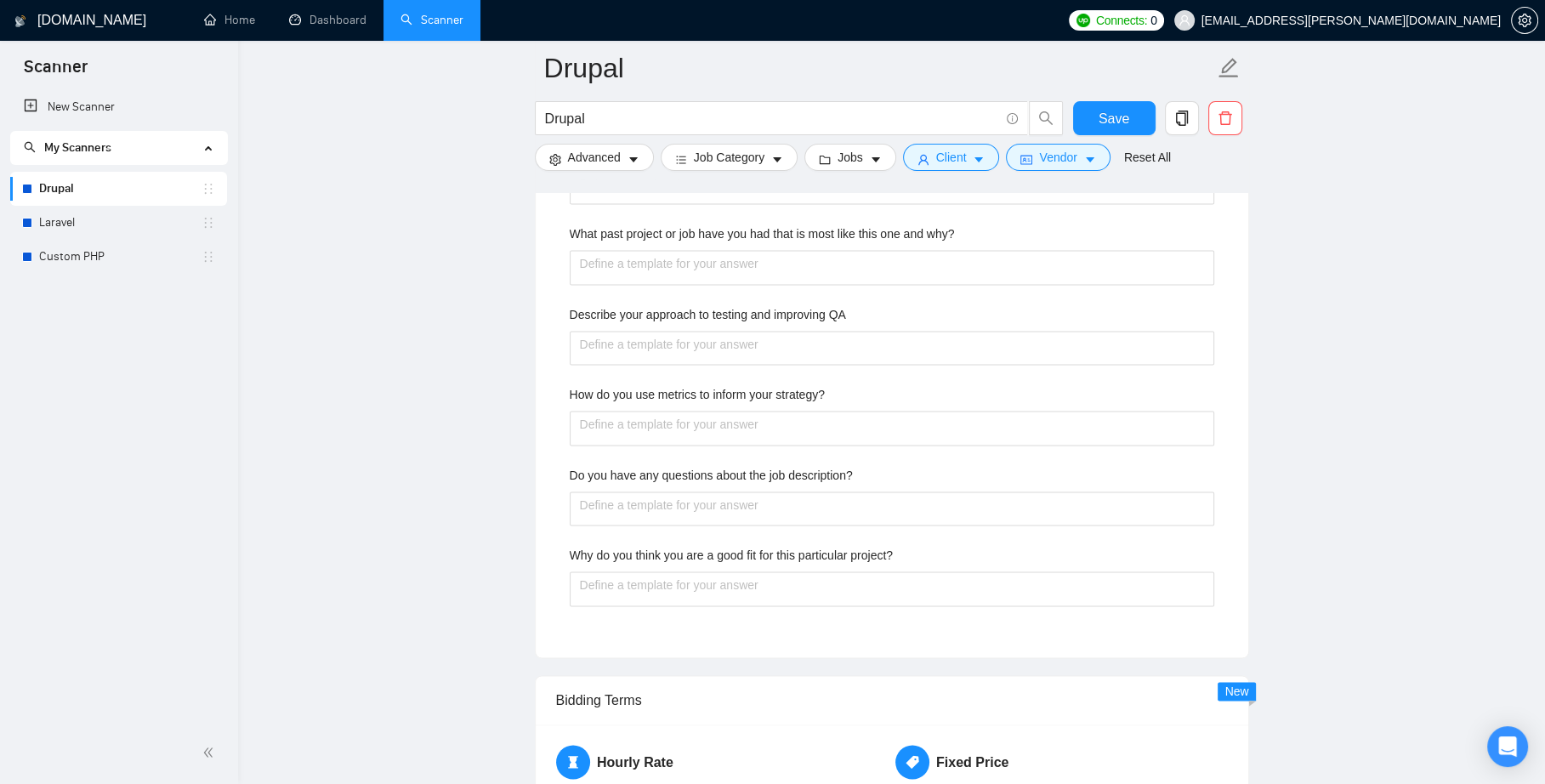
type projects "Format data from various sources in ordert"
type projects "Format data from various sources in order"
type projects "Format data from various sources in order t"
type projects "Format data from various sources in order to"
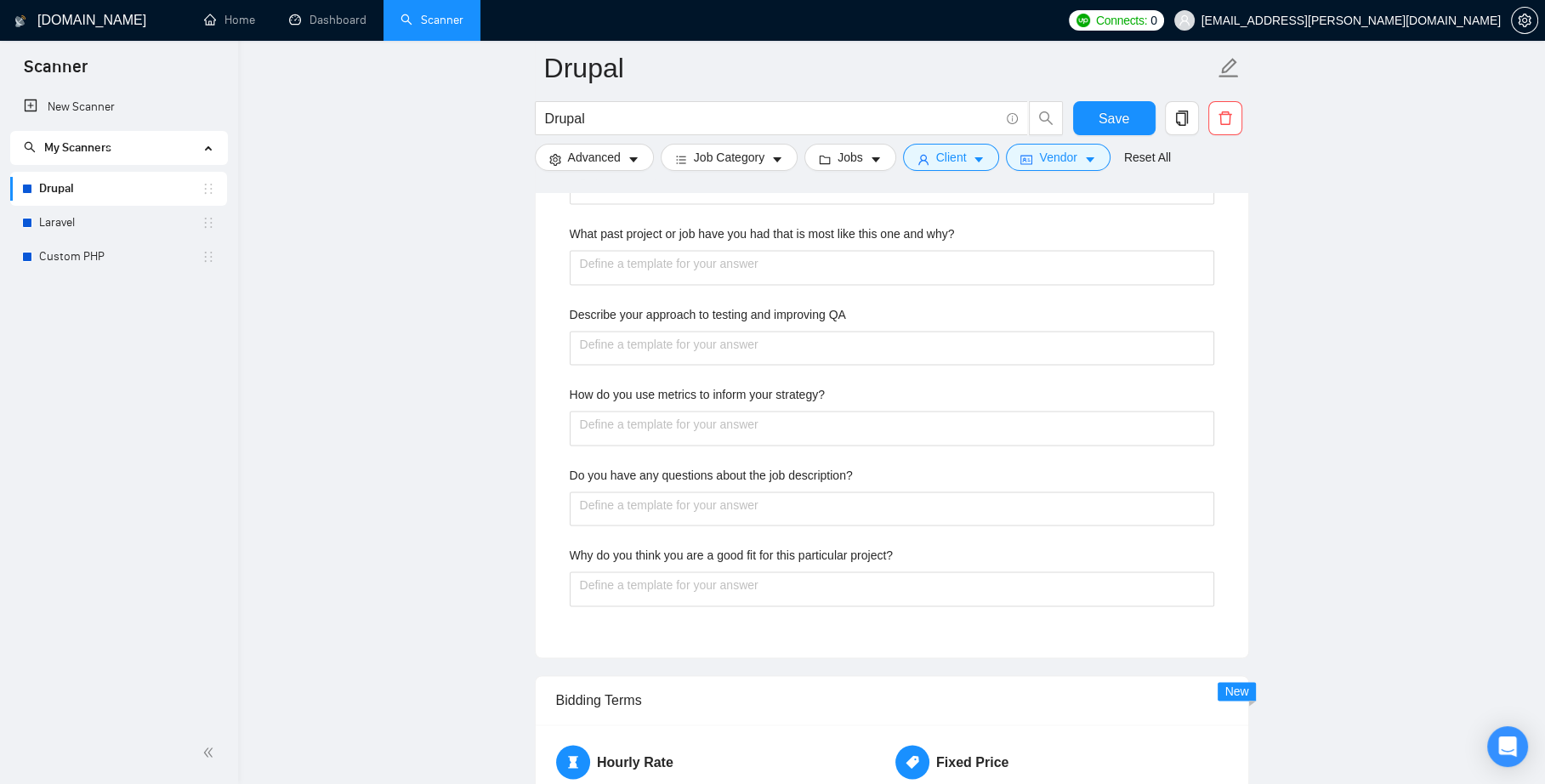
type projects "Format data from various sources in order to"
type projects "Format data from various sources in order to m"
type projects "Format data from various sources in order to mi"
type projects "Format data from various sources in order to mig"
type projects "Format data from various sources in order to migr"
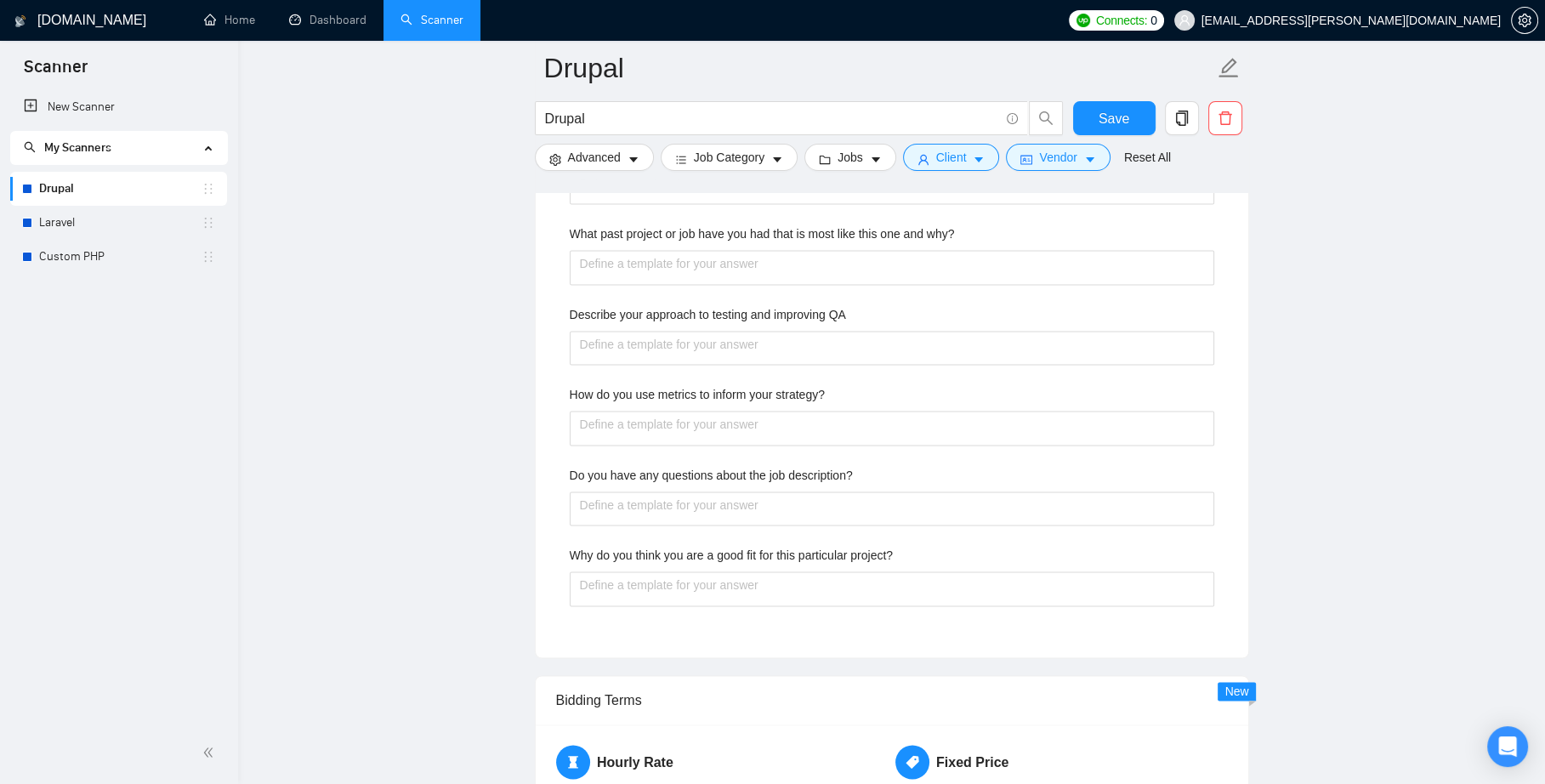
type projects "Format data from various sources in order to migra"
type projects "Format data from various sources in order to migrat"
type projects "Format data from various sources in order to migrate"
type projects "Format data from various sources in order to migrate d"
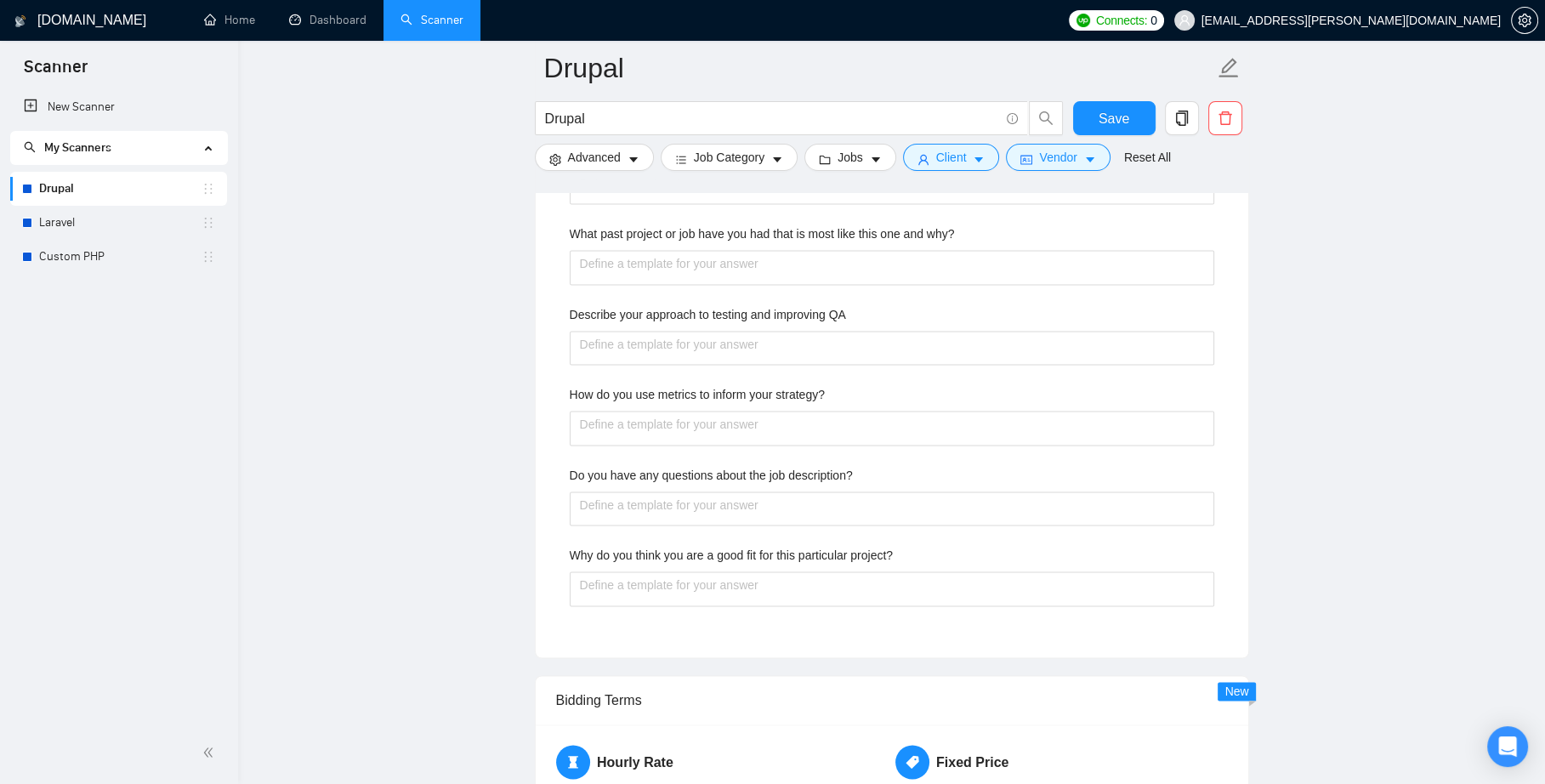
type projects "Format data from various sources in order to migrate da"
type projects "Format data from various sources in order to migrate dat"
type projects "Format data from various sources in order to migrate date"
type projects "Format data from various sources in order to migrate date t"
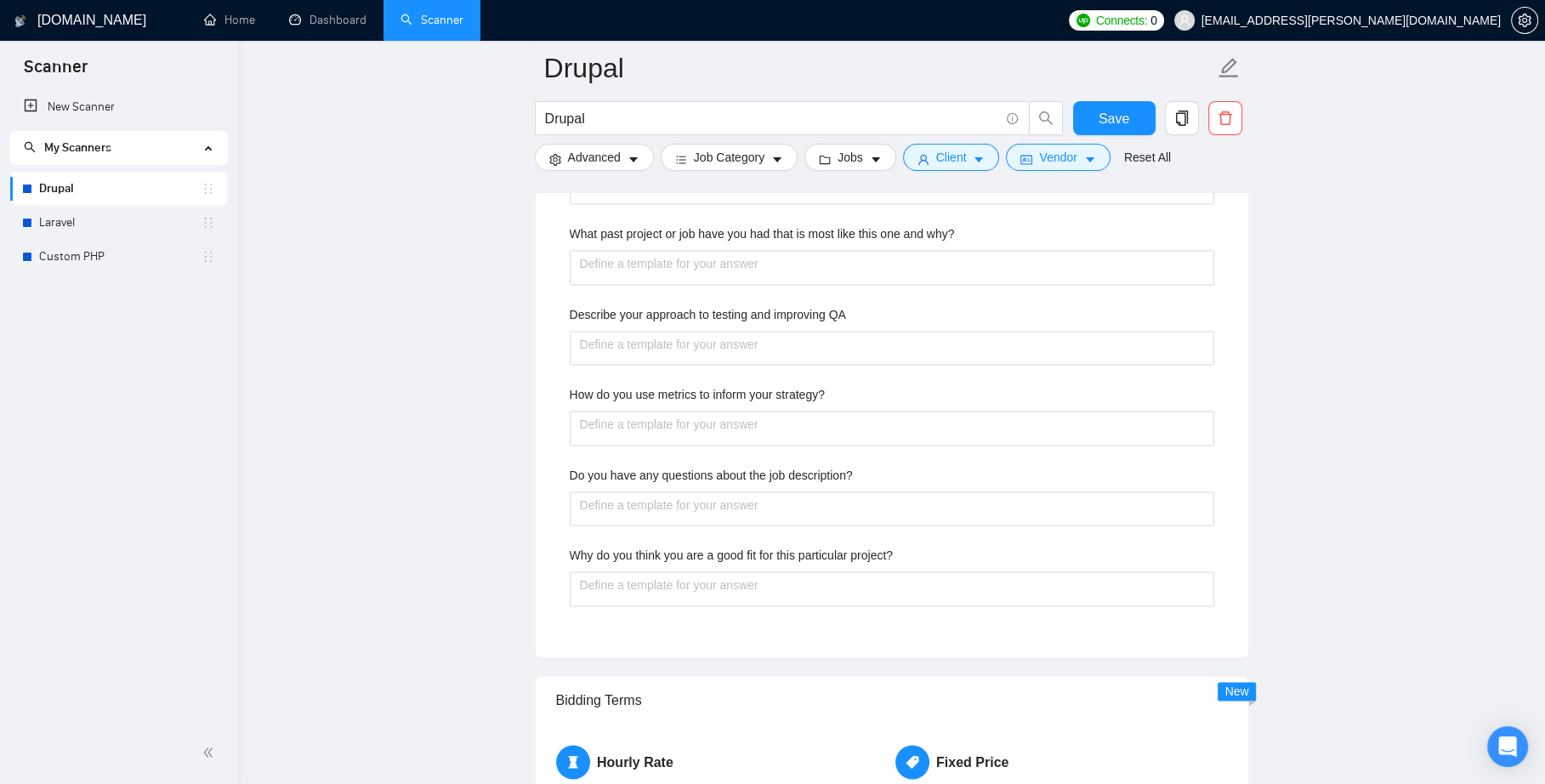
type projects "Format data from various sources in order to migrate date to"
type projects "Format data from various sources in order to migrate dat to"
type projects "Format data from various sources in order to migrate data to"
type projects "Format data from various sources in order to migrate data to D"
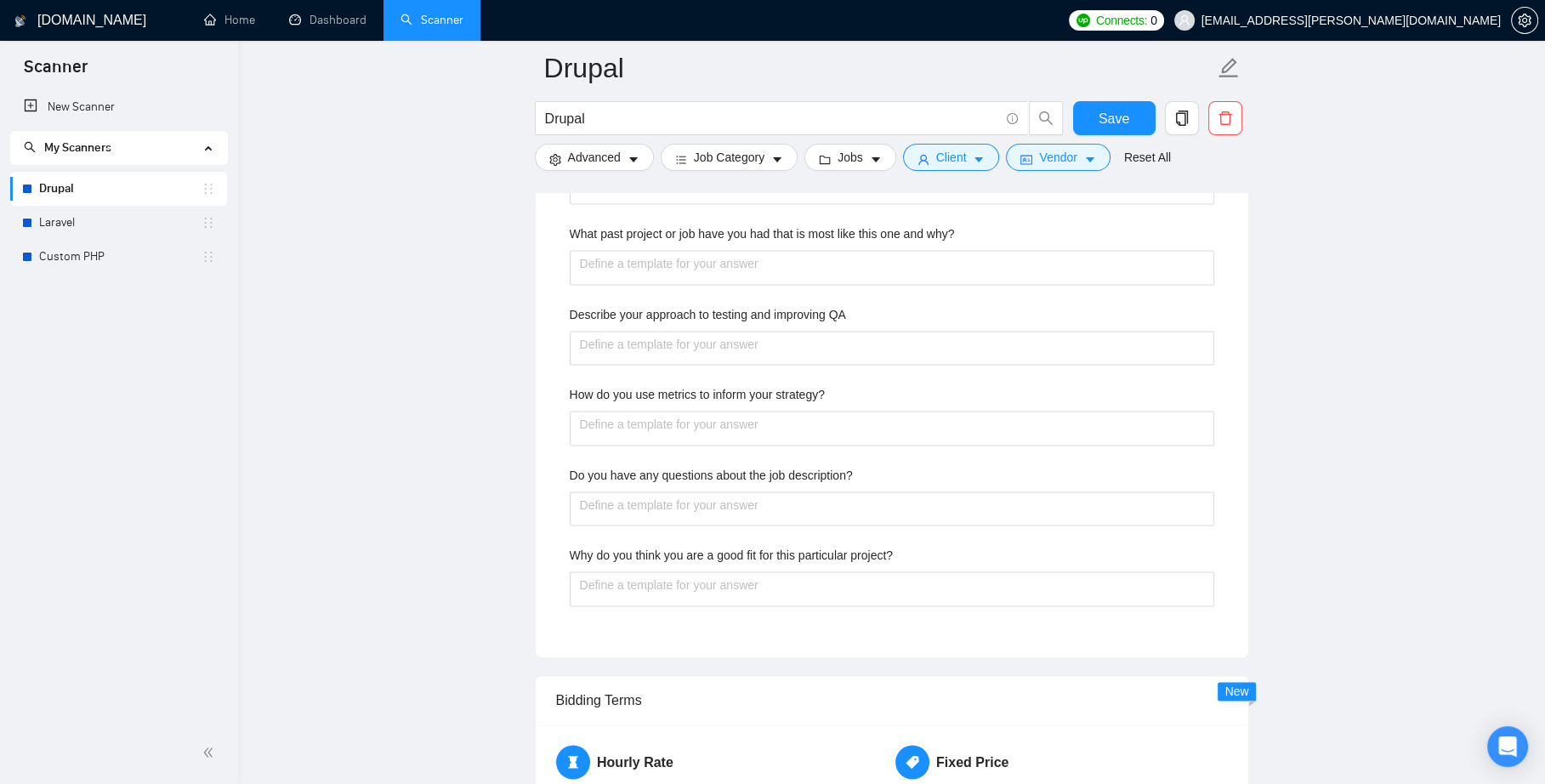
type projects "Format data from various sources in order to migrate data to Dr"
type projects "Format data from various sources in order to migrate data to Dru"
type projects "Format data from various sources in order to migrate data to Drup"
type projects "Format data from various sources in order to migrate data to Drupa"
type projects "Format data from various sources in order to migrate data to Drupal"
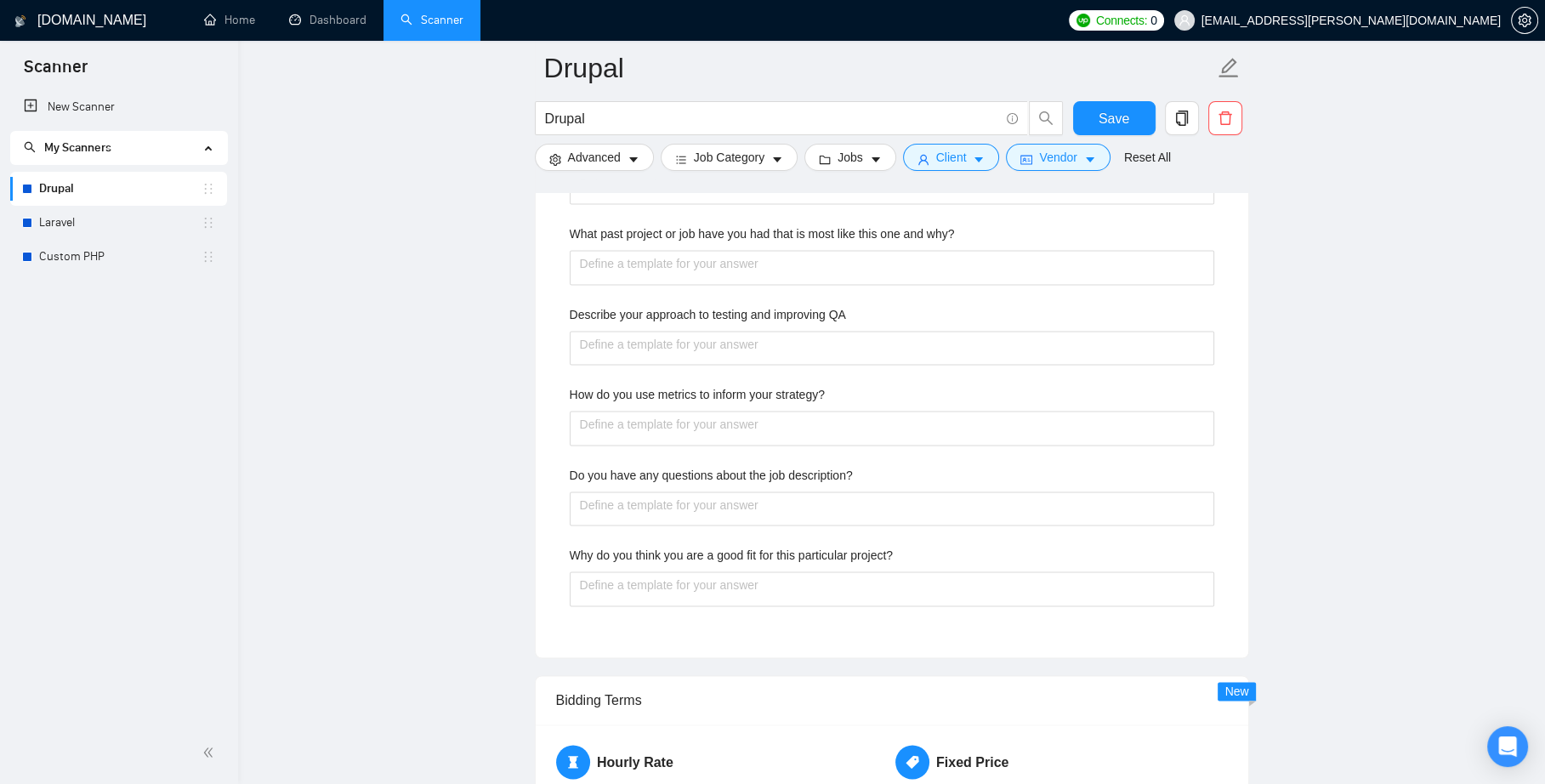
type projects "Format data from various sources in order to migrate data to Drupal"
type projects "Format data from various sources in order to migrate data to Drupal 1"
type projects "Format data from various sources in order to migrate data to Drupal 10"
type projects "Format data from various sources in order to migrate data to Drupal 10+"
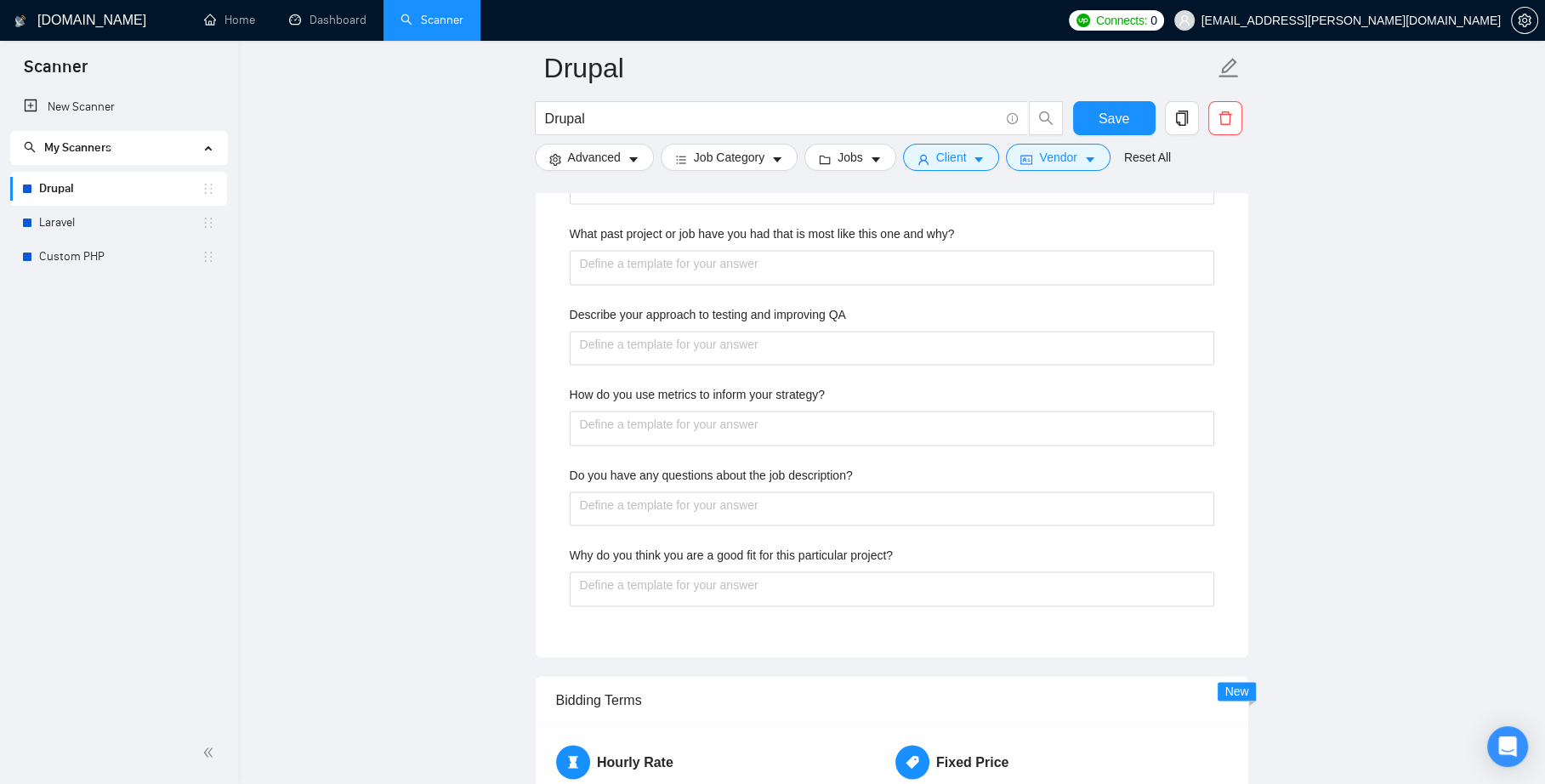
type projects "Format data from various sources in order to migrate dat to Drupal 10+"
type projects "Format data from various sources in order to migrate da to Drupal 10+"
type projects "Format data from various sources in order to migrate d to Drupal 10+"
type projects "Format data from various sources in order to migrate to Drupal 10+"
type projects "Format data from various sources in order to migrate c to Drupal 10+"
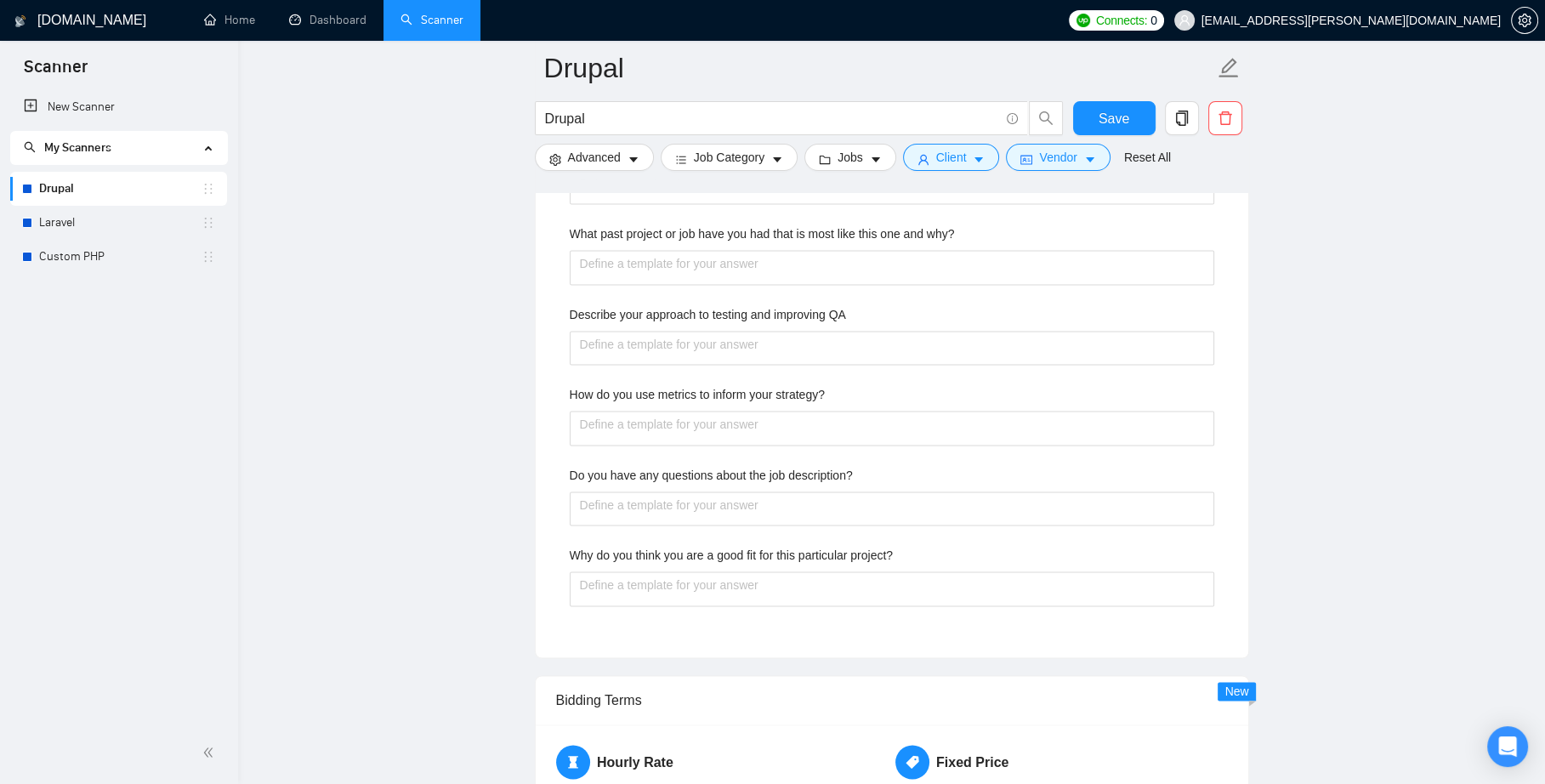
type projects "Format data from various sources in order to migrate co to Drupal 10+"
type projects "Format data from various sources in order to migrate con to Drupal 10+"
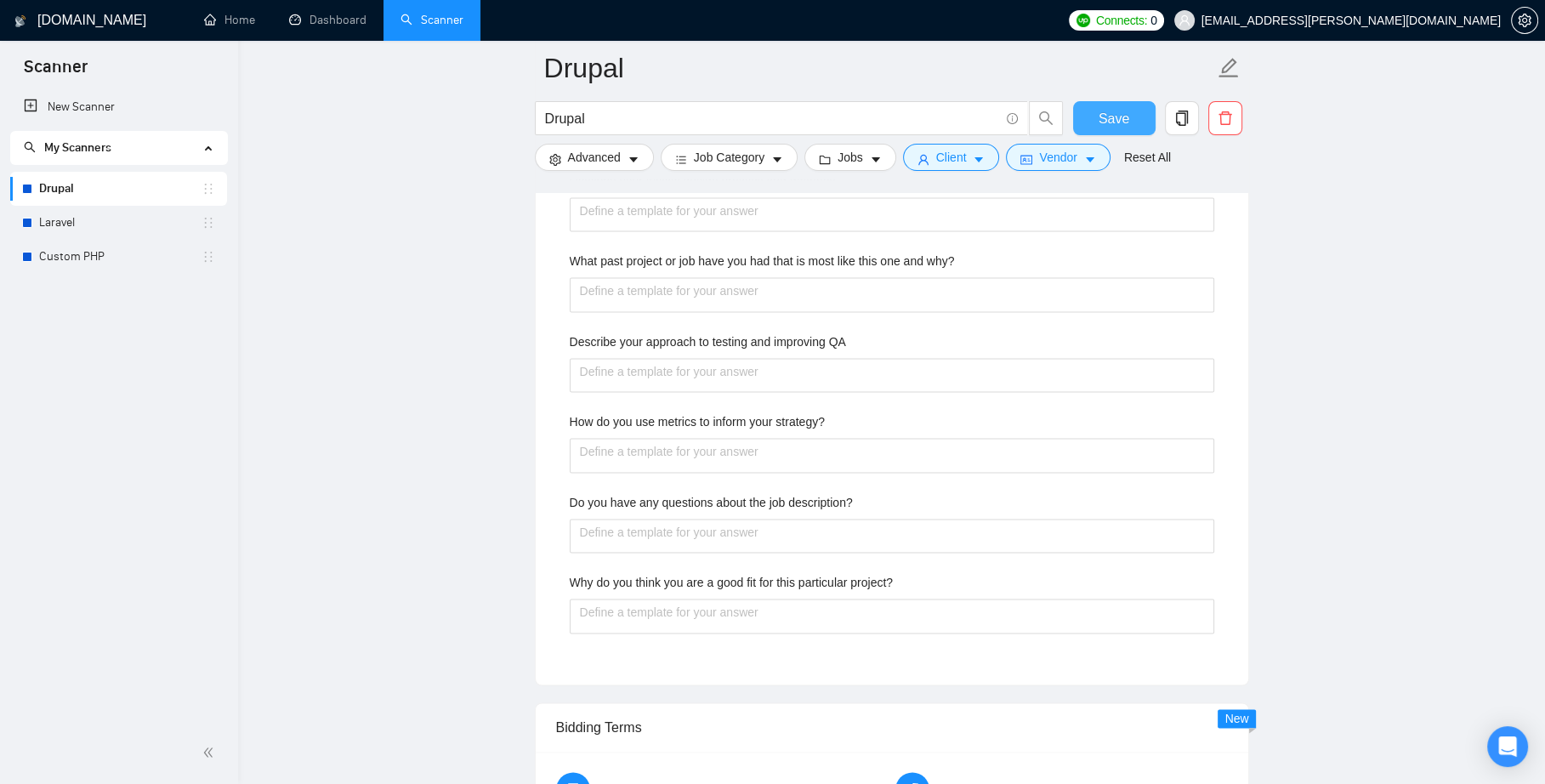
click at [1114, 120] on span "Save" at bounding box center [1113, 119] width 31 height 22
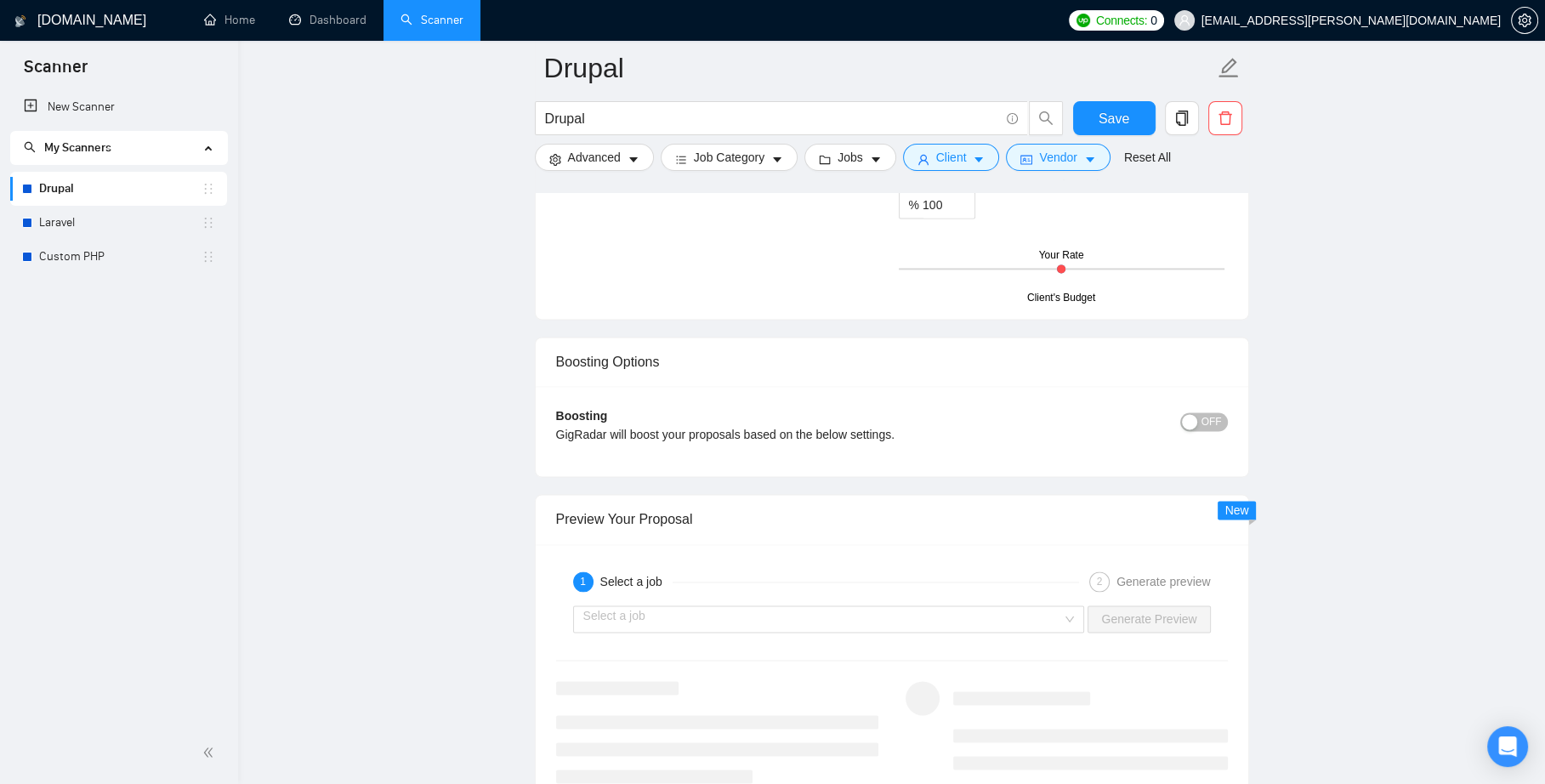
scroll to position [2856, 0]
